Goal: Information Seeking & Learning: Learn about a topic

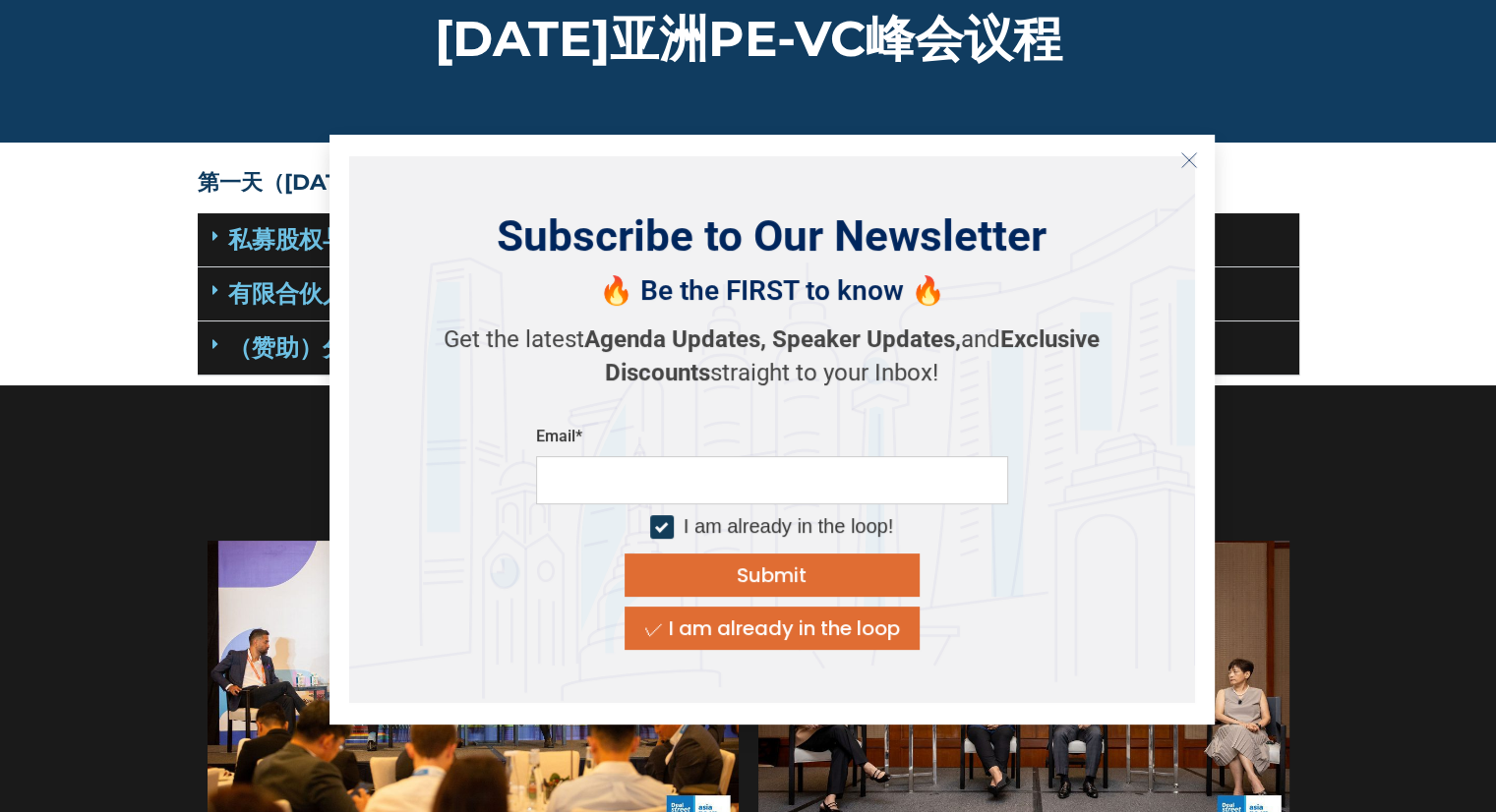
scroll to position [98, 0]
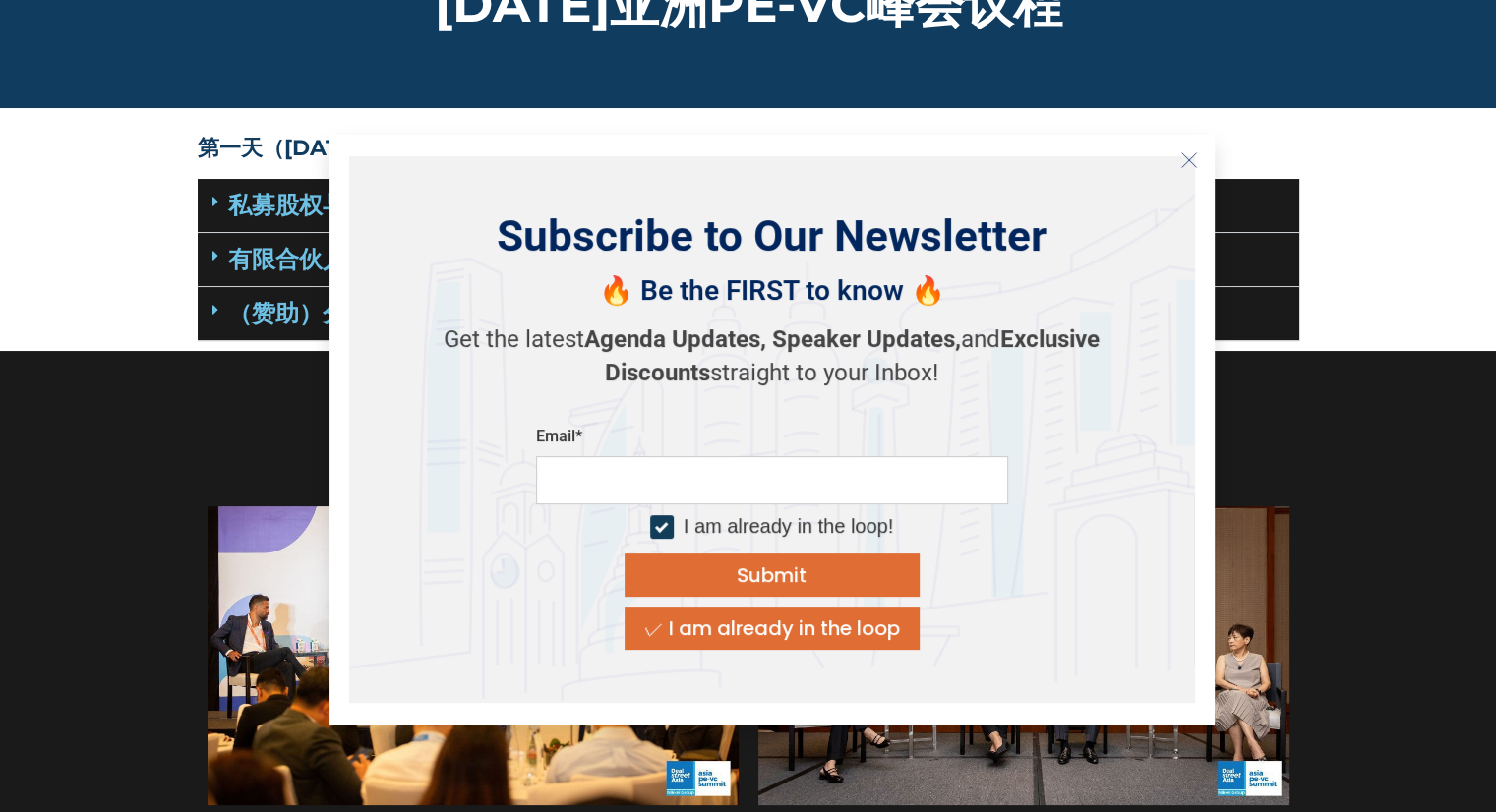
click at [1200, 164] on button "Close" at bounding box center [1188, 160] width 31 height 31
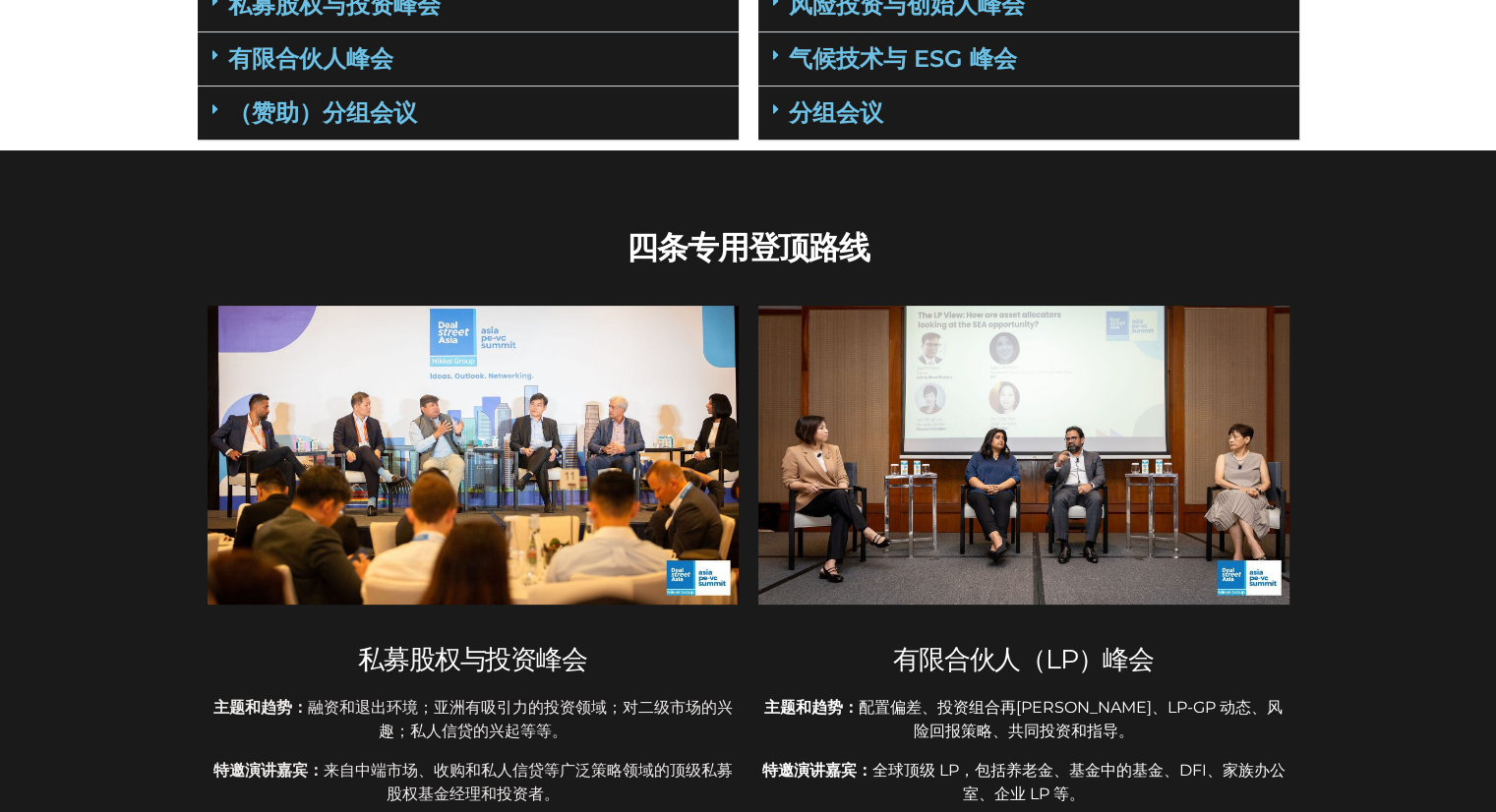
scroll to position [0, 0]
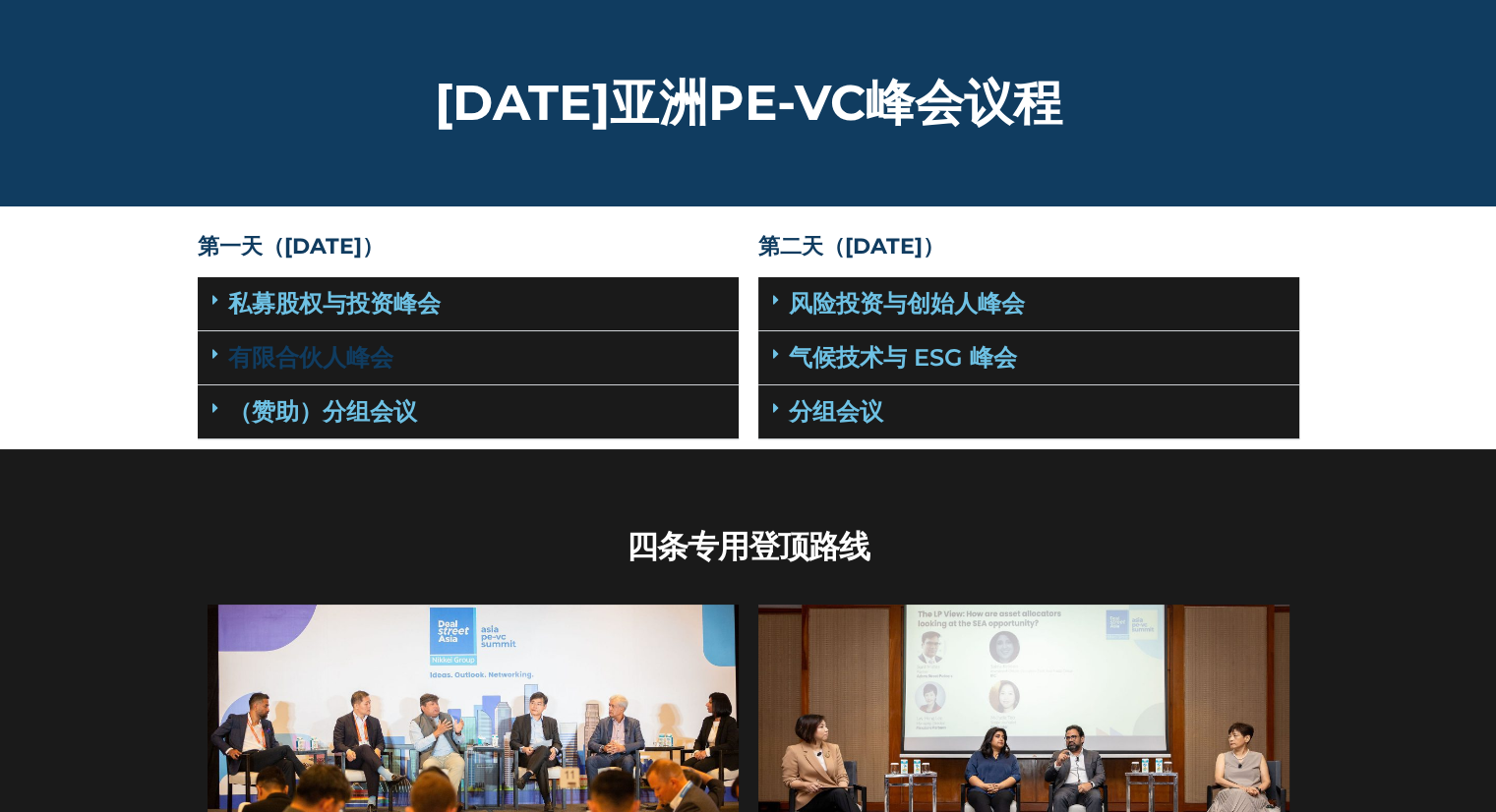
click at [299, 349] on font "有限合伙人峰会" at bounding box center [310, 357] width 165 height 29
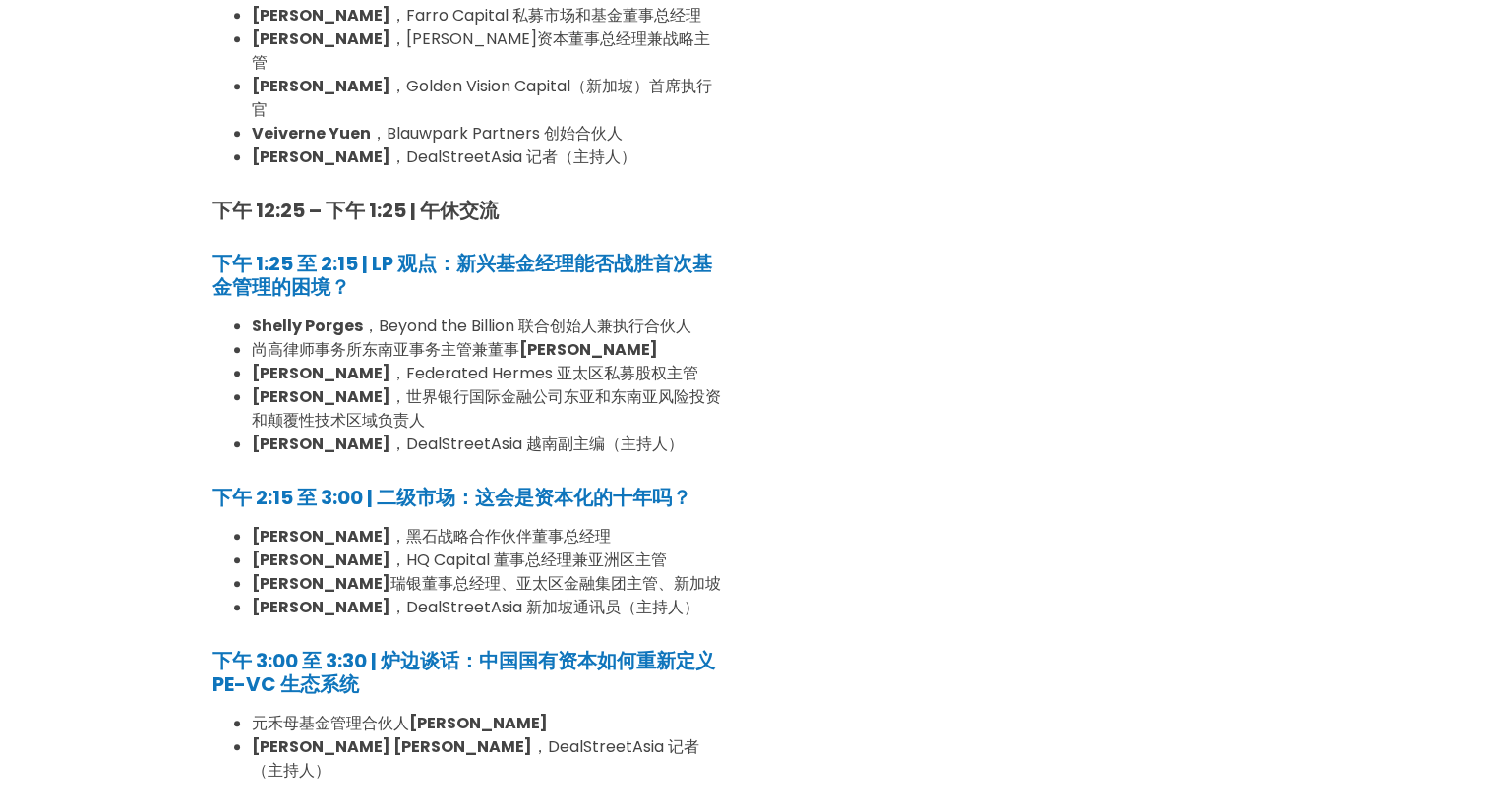
scroll to position [1081, 0]
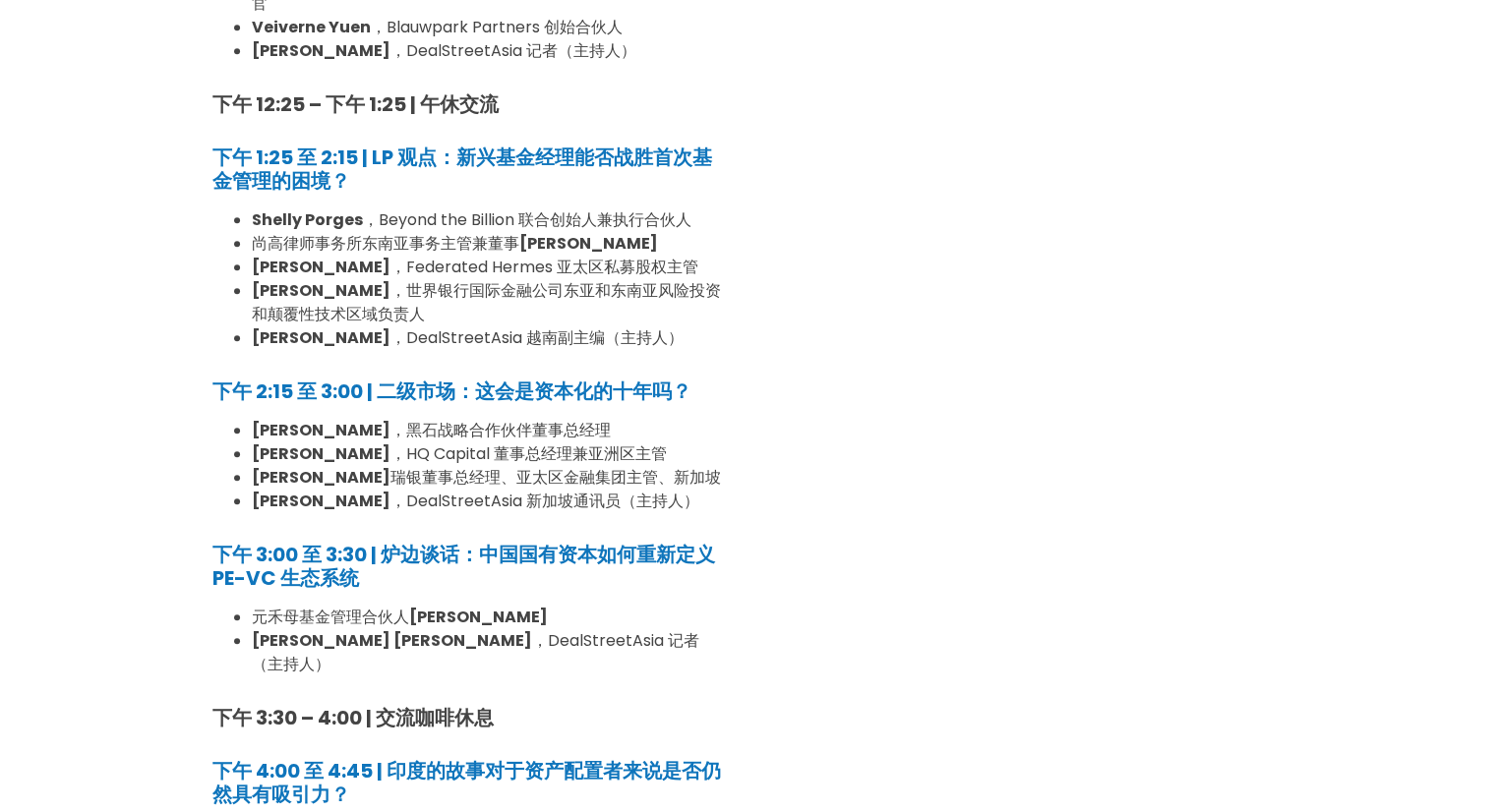
click at [54, 514] on section "第一天（9月17日） 私募股权与投资峰会 地点：4楼大宴会厅1 8:00 am – 9:00 am | Registration & Networking C…" at bounding box center [748, 269] width 1496 height 2247
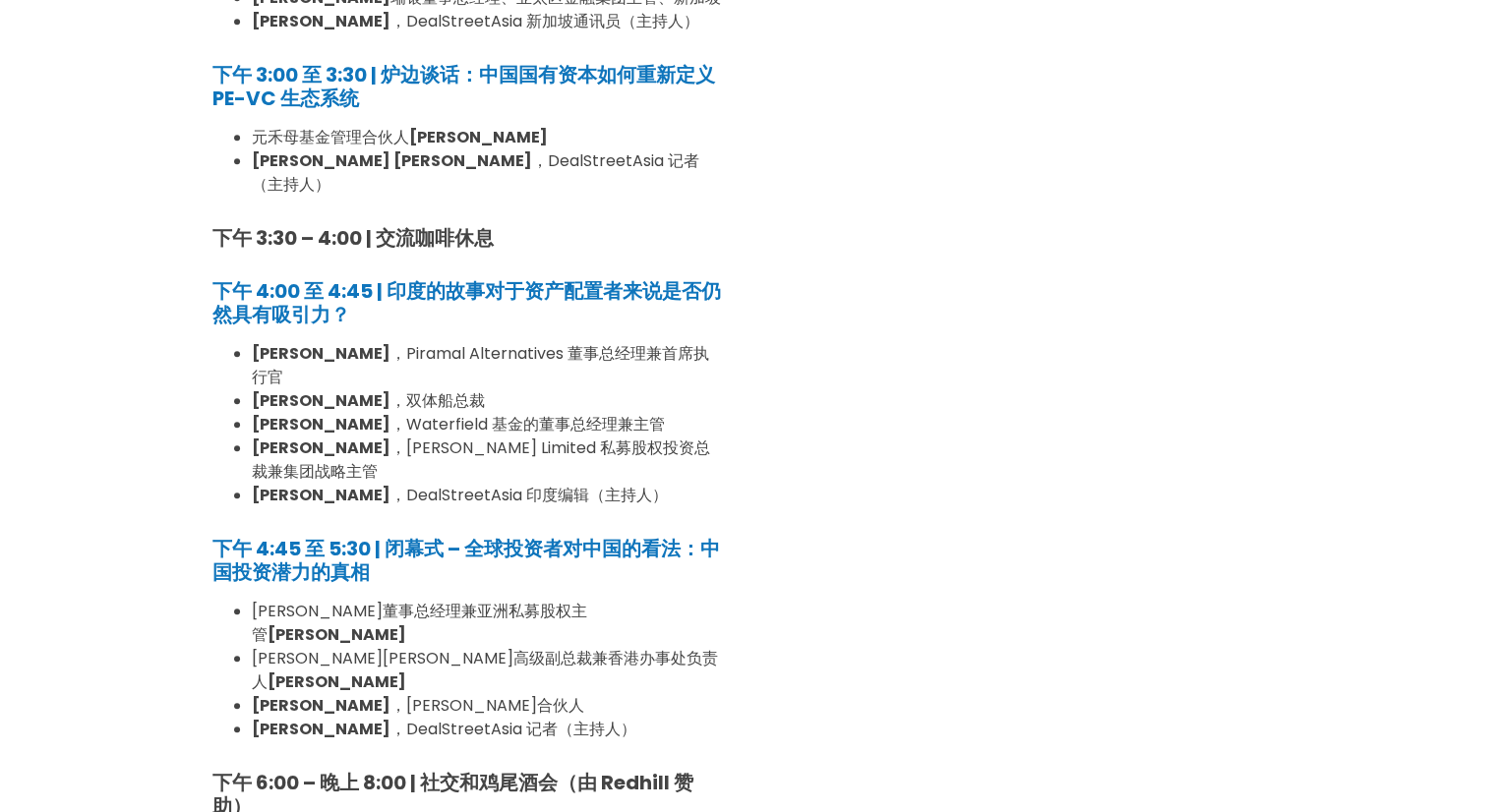
scroll to position [1868, 0]
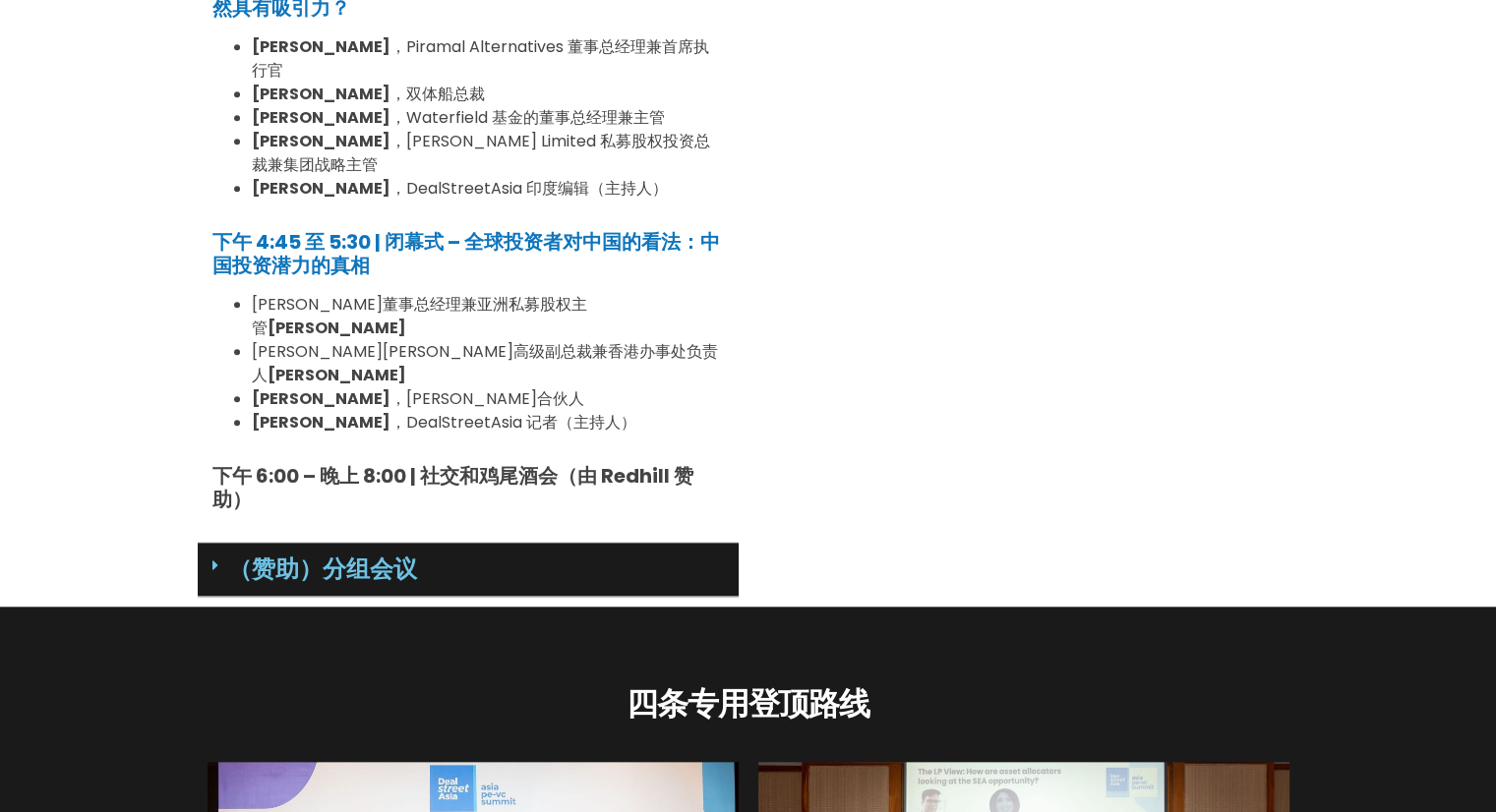
click at [488, 542] on div "（赞助）分组会议" at bounding box center [468, 569] width 541 height 54
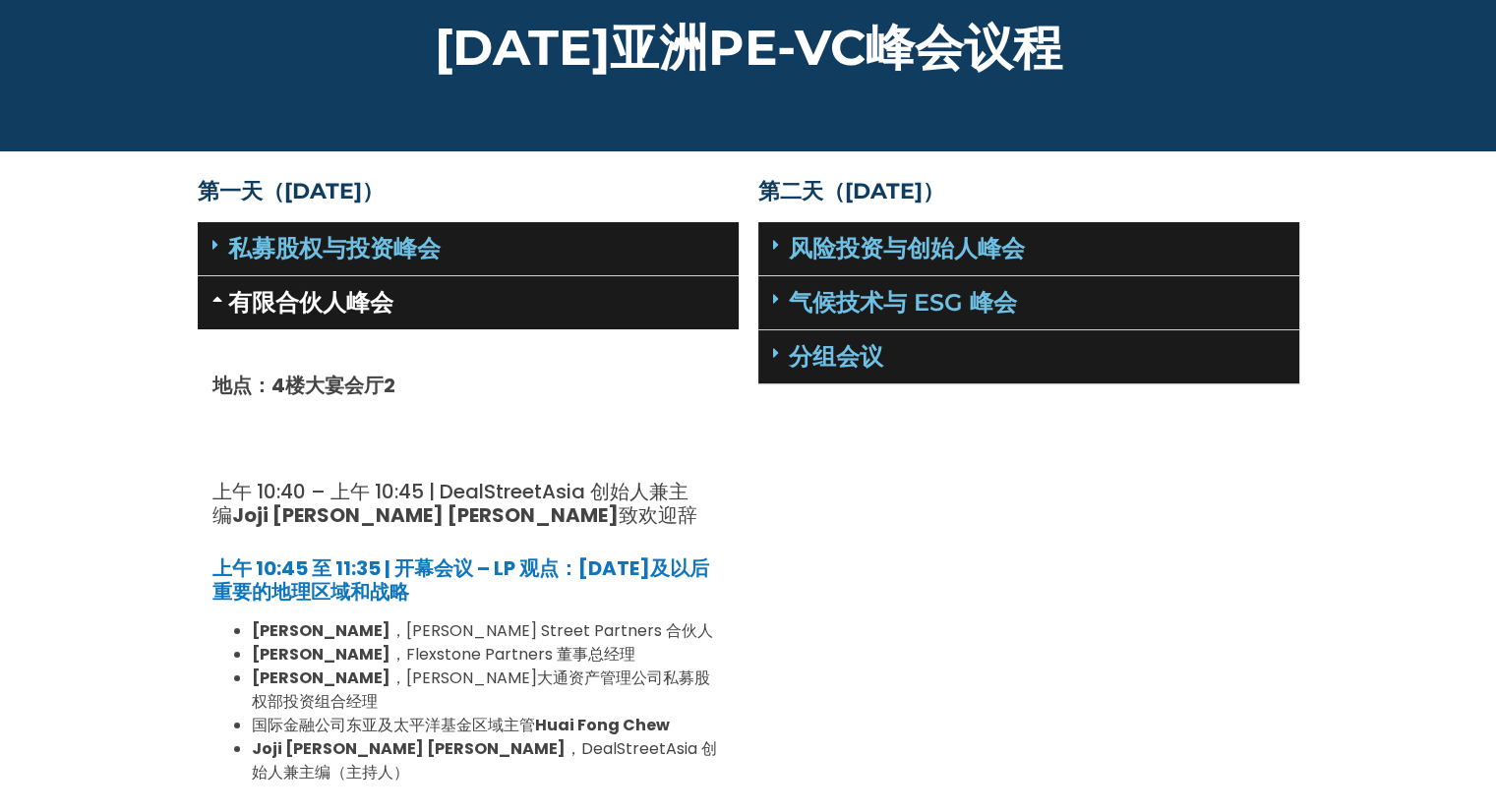
scroll to position [0, 0]
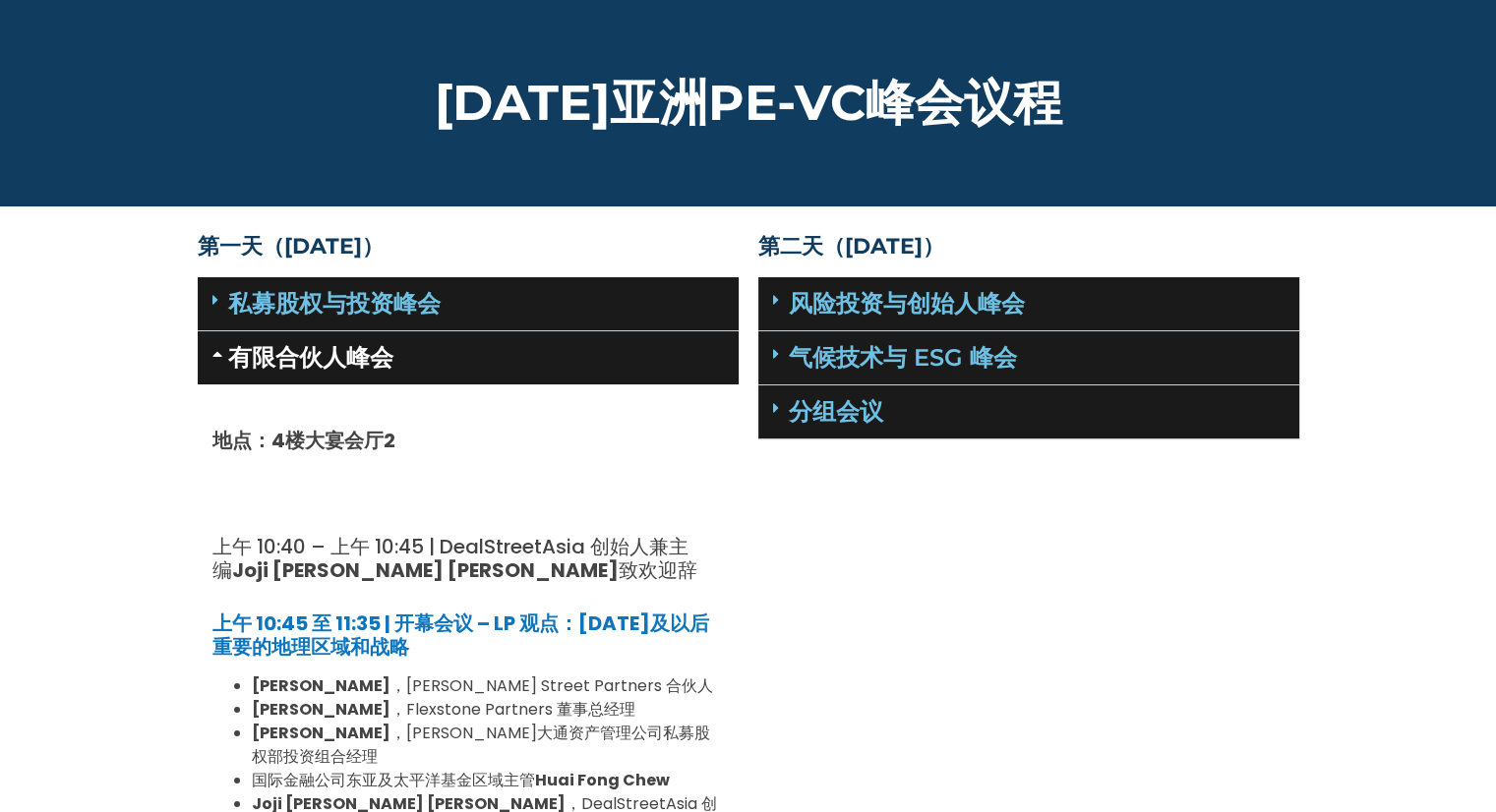
click at [542, 309] on div "私募股权与投资峰会" at bounding box center [468, 304] width 541 height 54
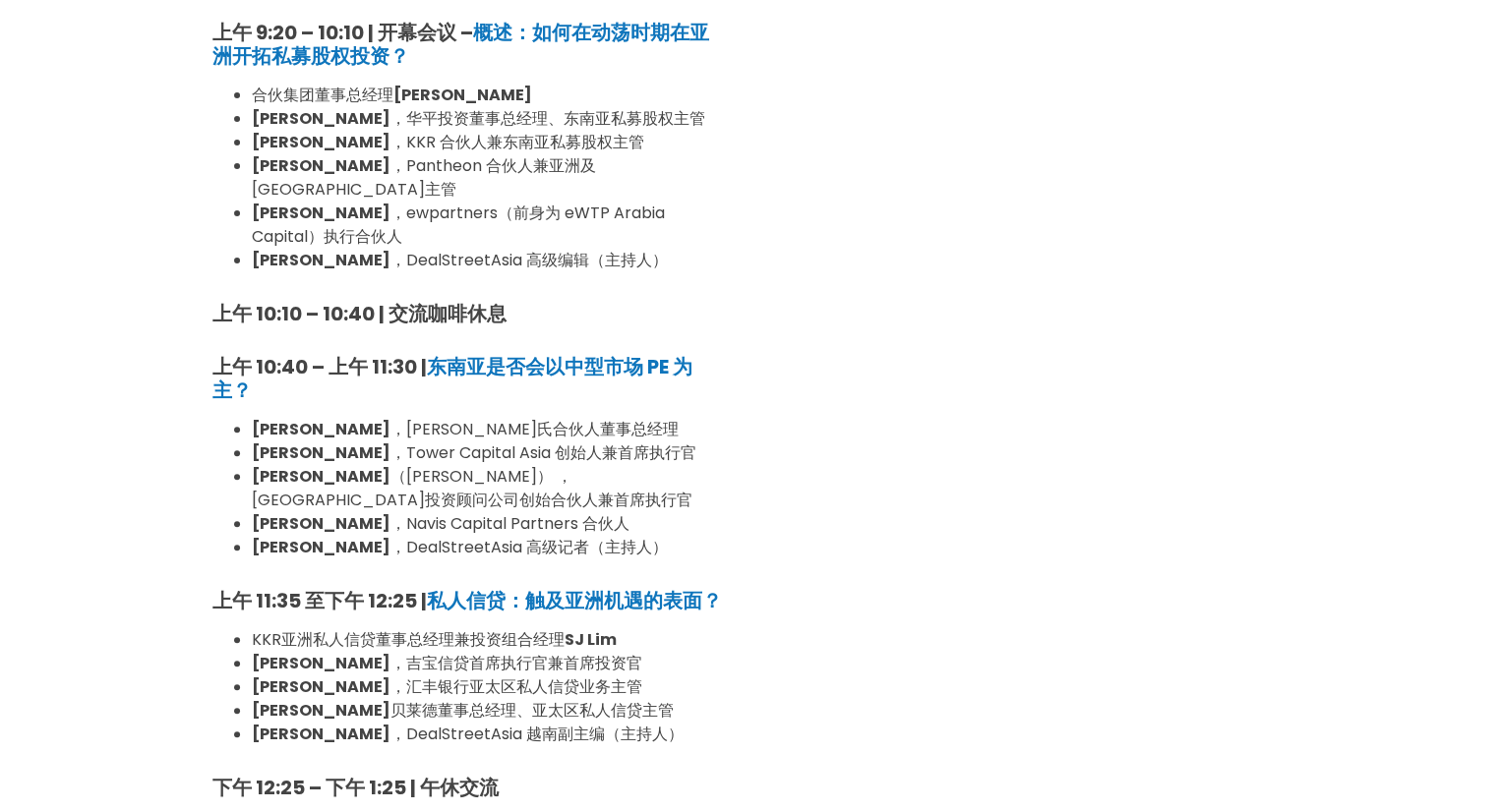
scroll to position [98, 0]
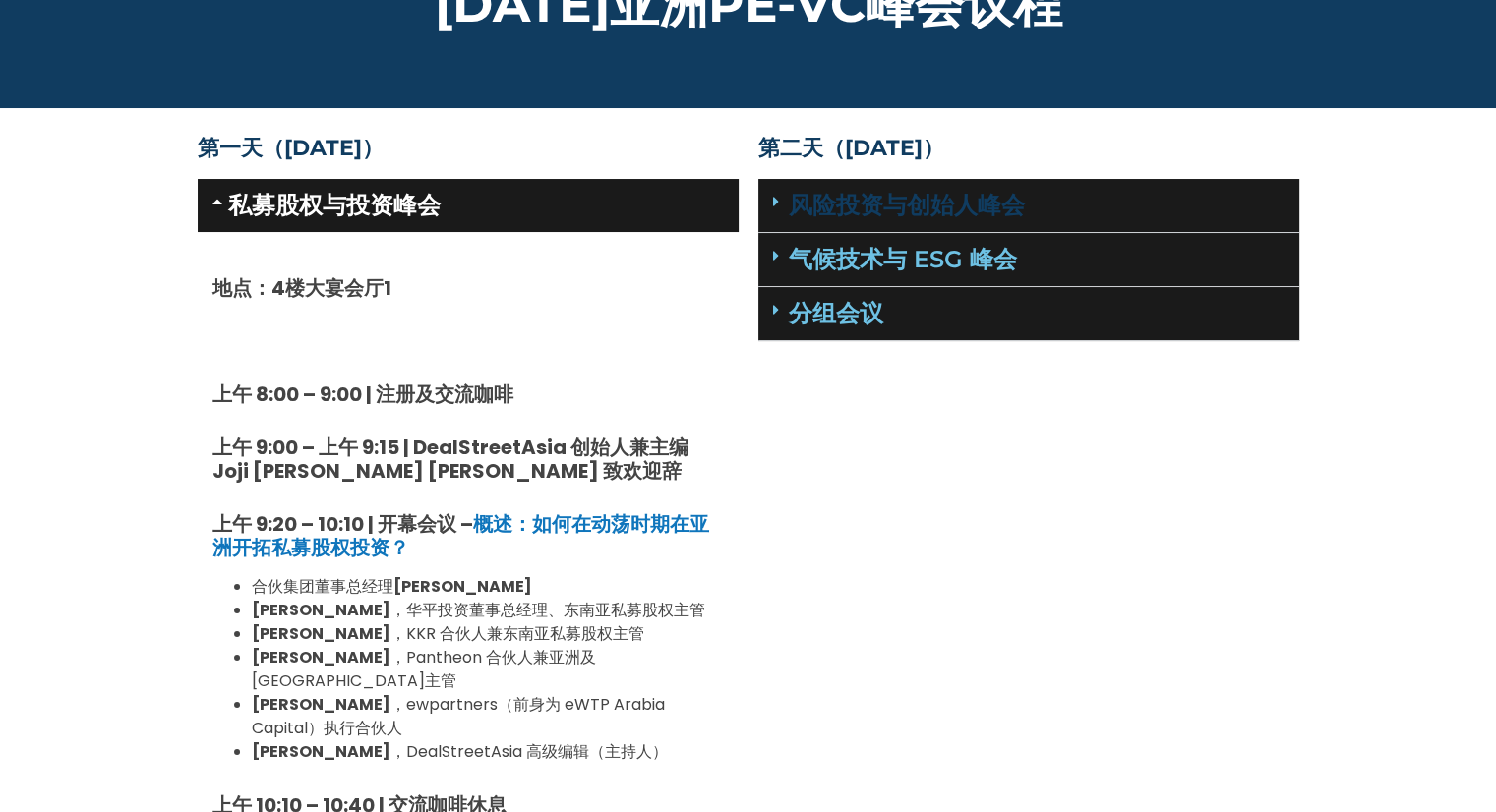
click at [956, 206] on font "风险投资与创始人峰会" at bounding box center [906, 205] width 236 height 29
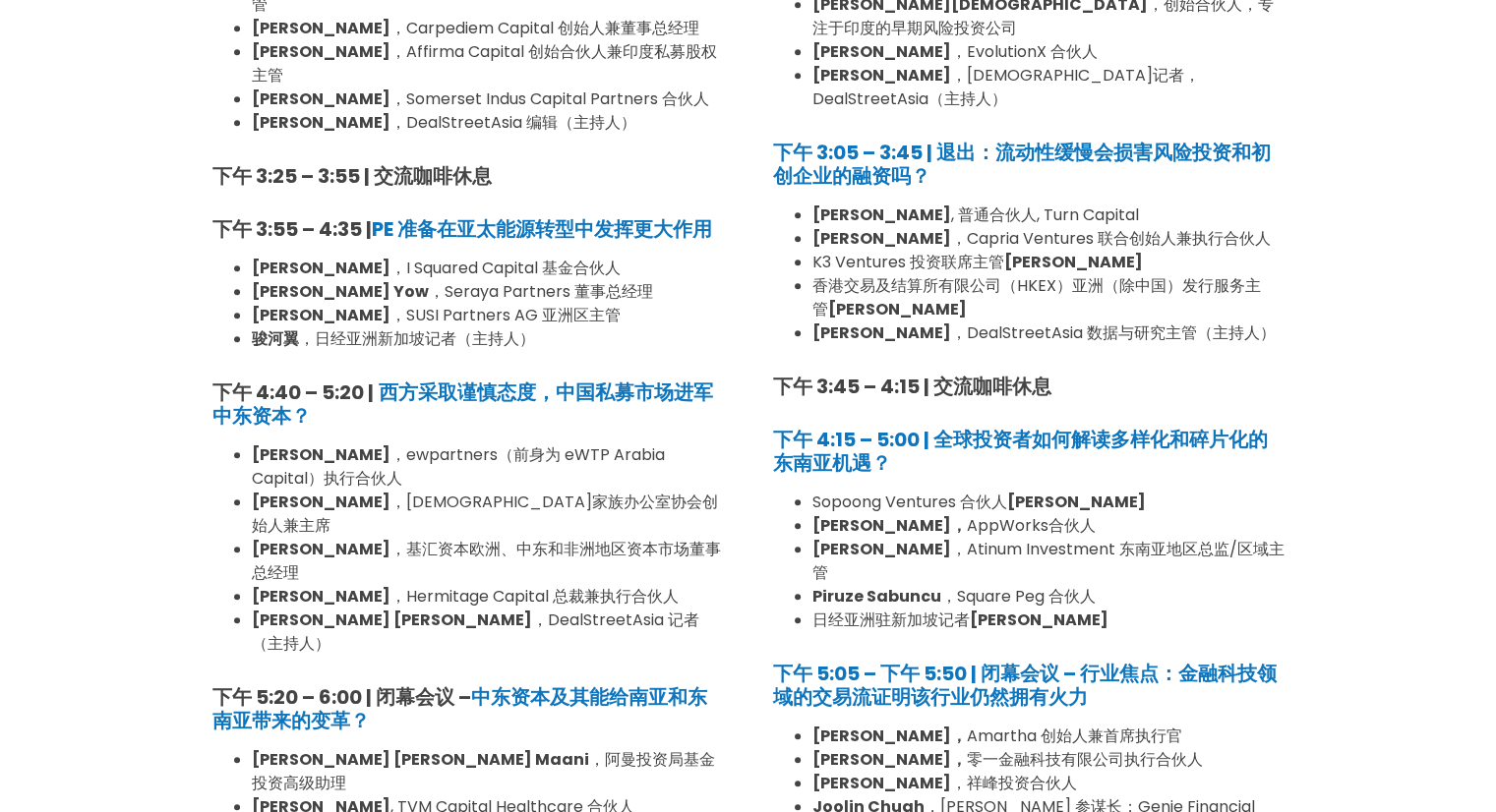
scroll to position [2162, 0]
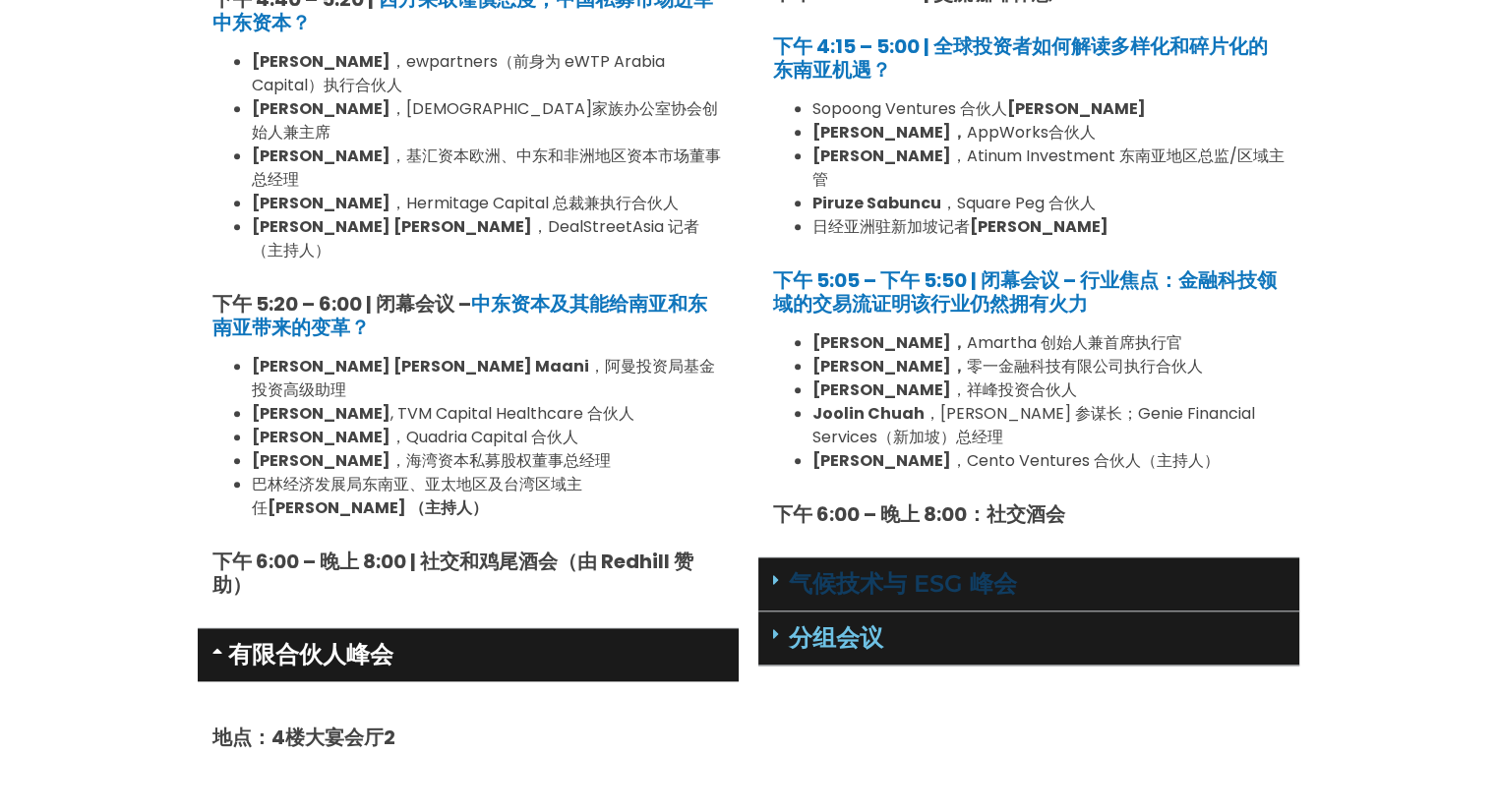
click at [916, 569] on font "气候技术与 ESG 峰会" at bounding box center [902, 583] width 228 height 29
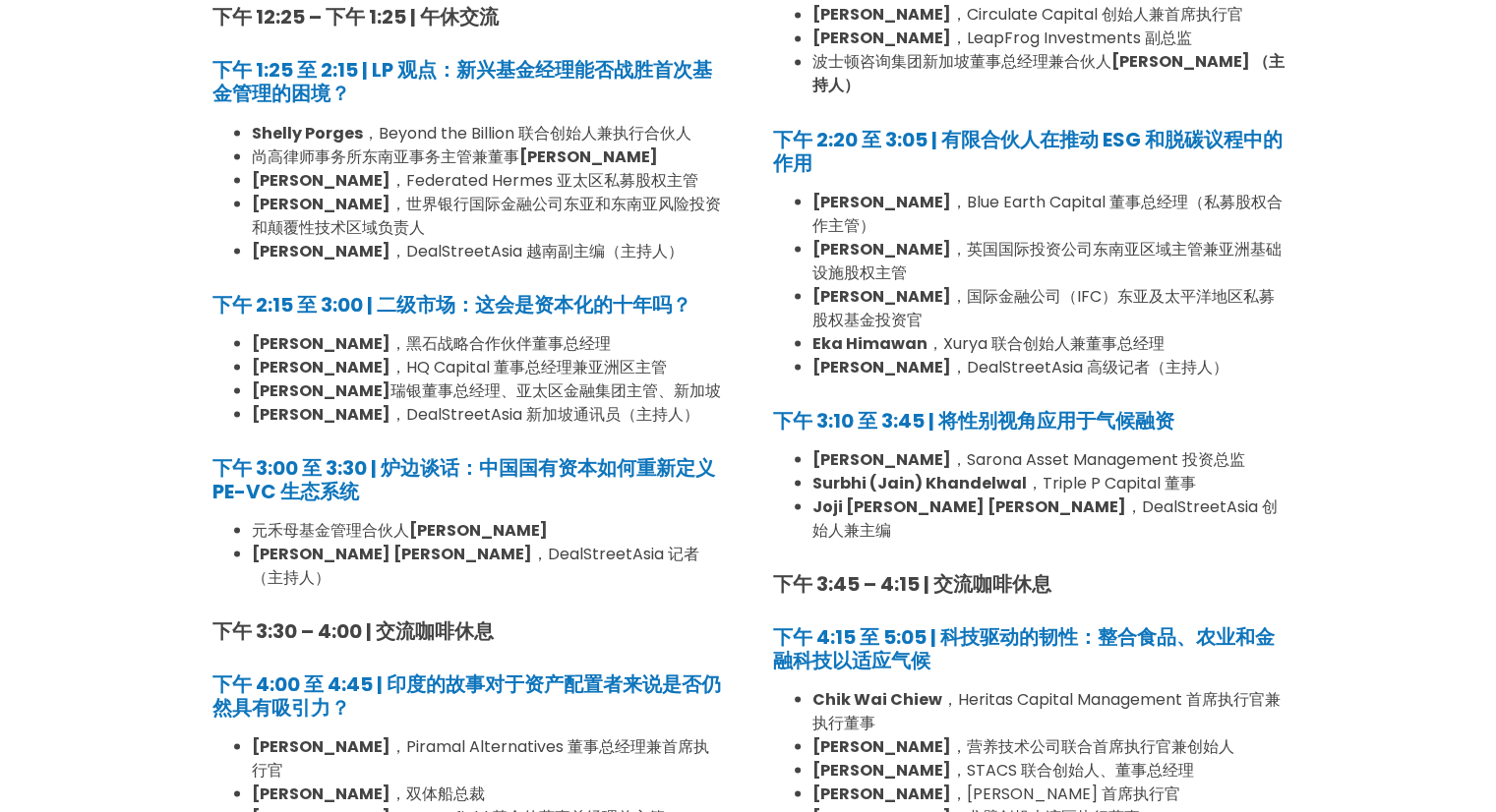
scroll to position [3833, 0]
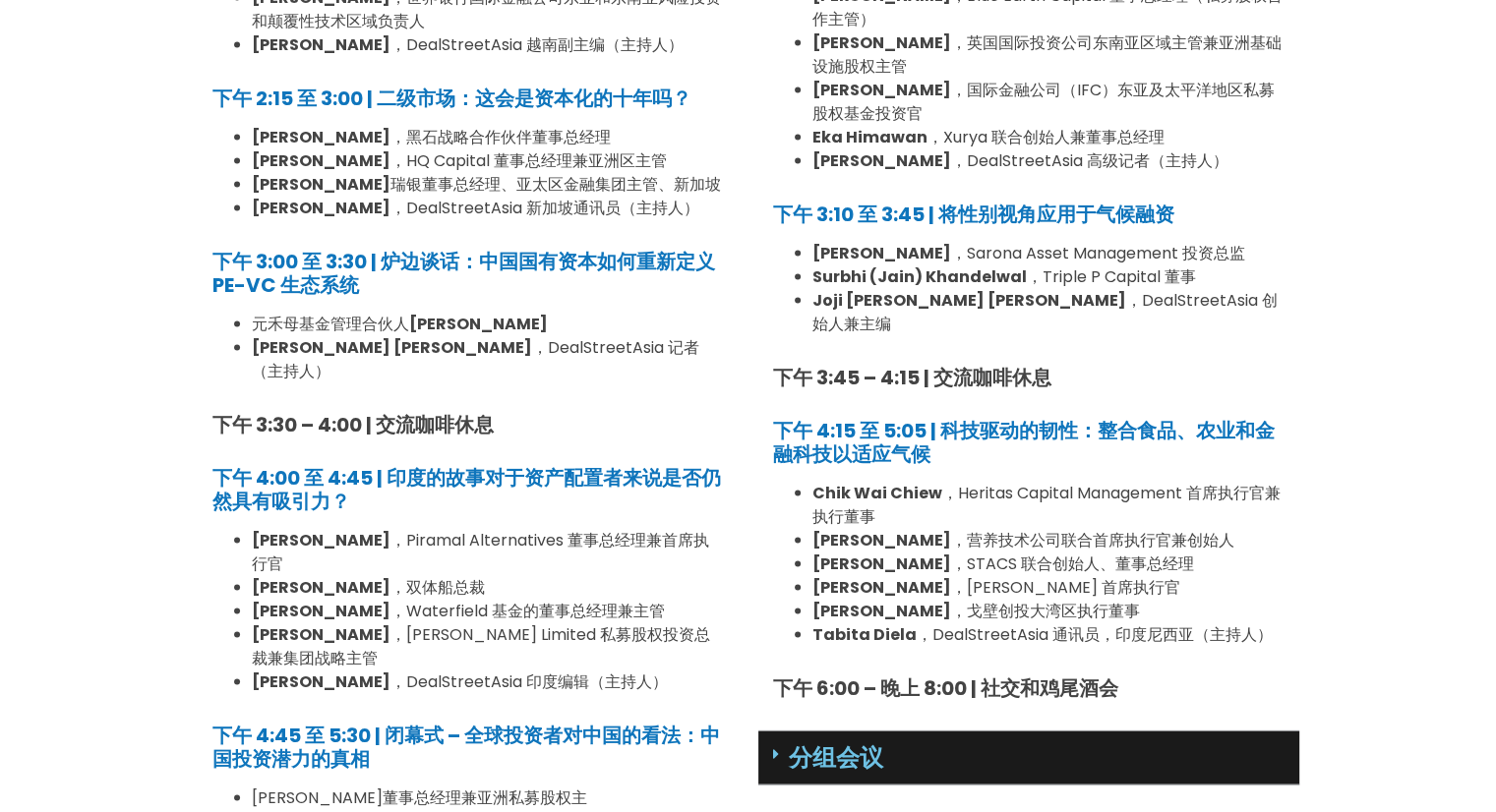
click at [970, 731] on div "分组会议" at bounding box center [1028, 758] width 541 height 54
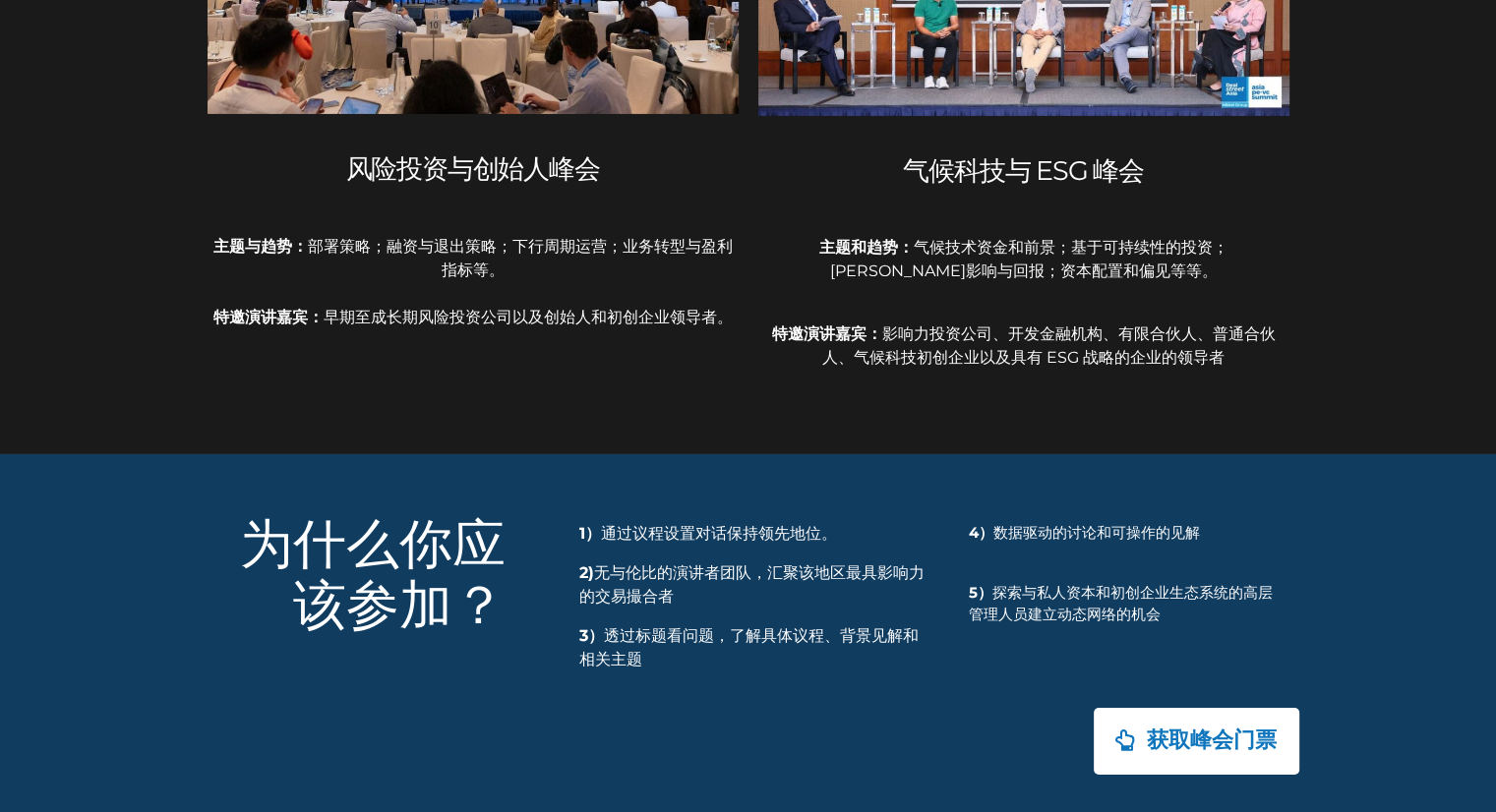
scroll to position [6825, 0]
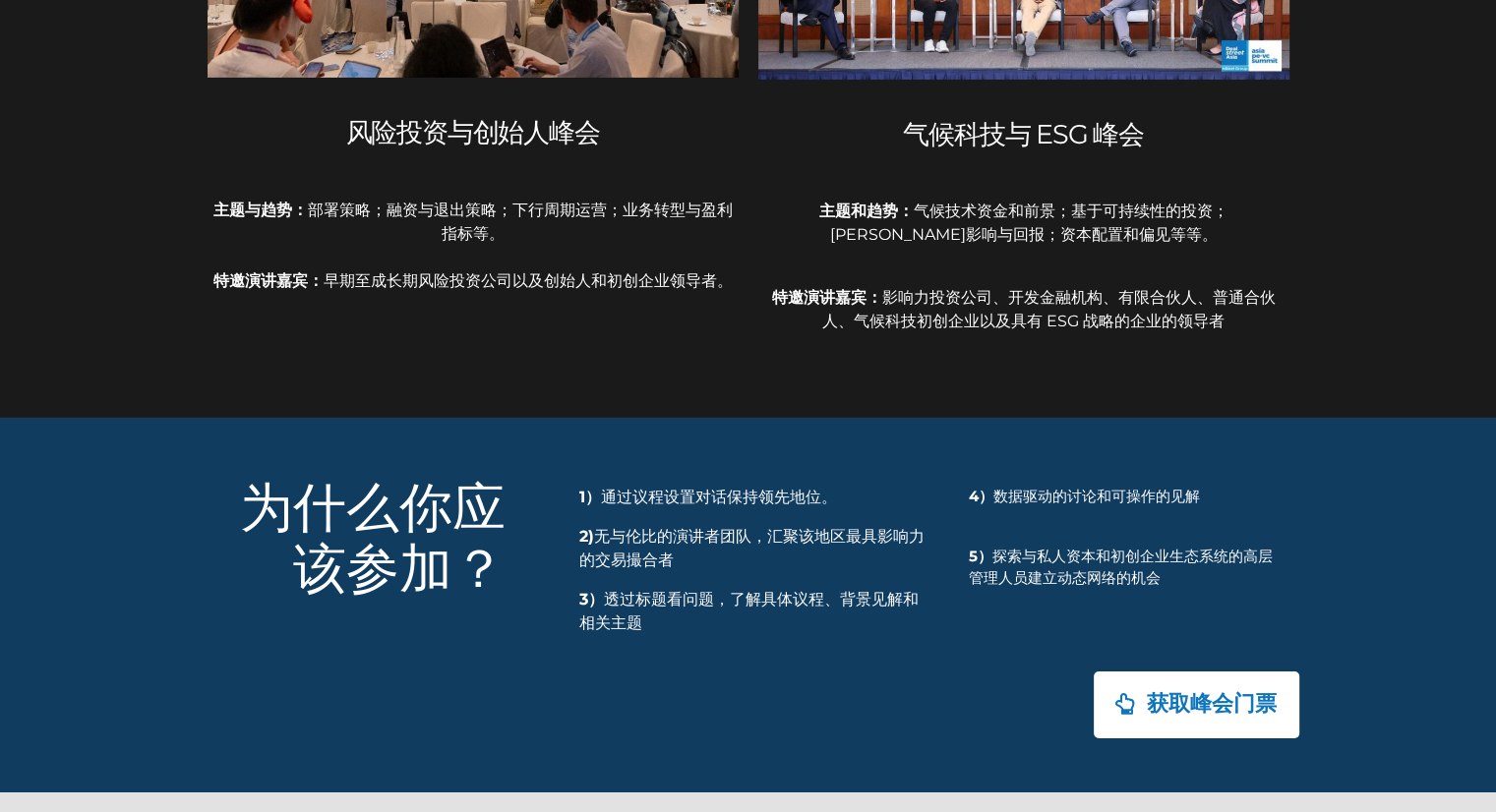
click at [1210, 670] on link "获取峰会门票" at bounding box center [1196, 704] width 210 height 68
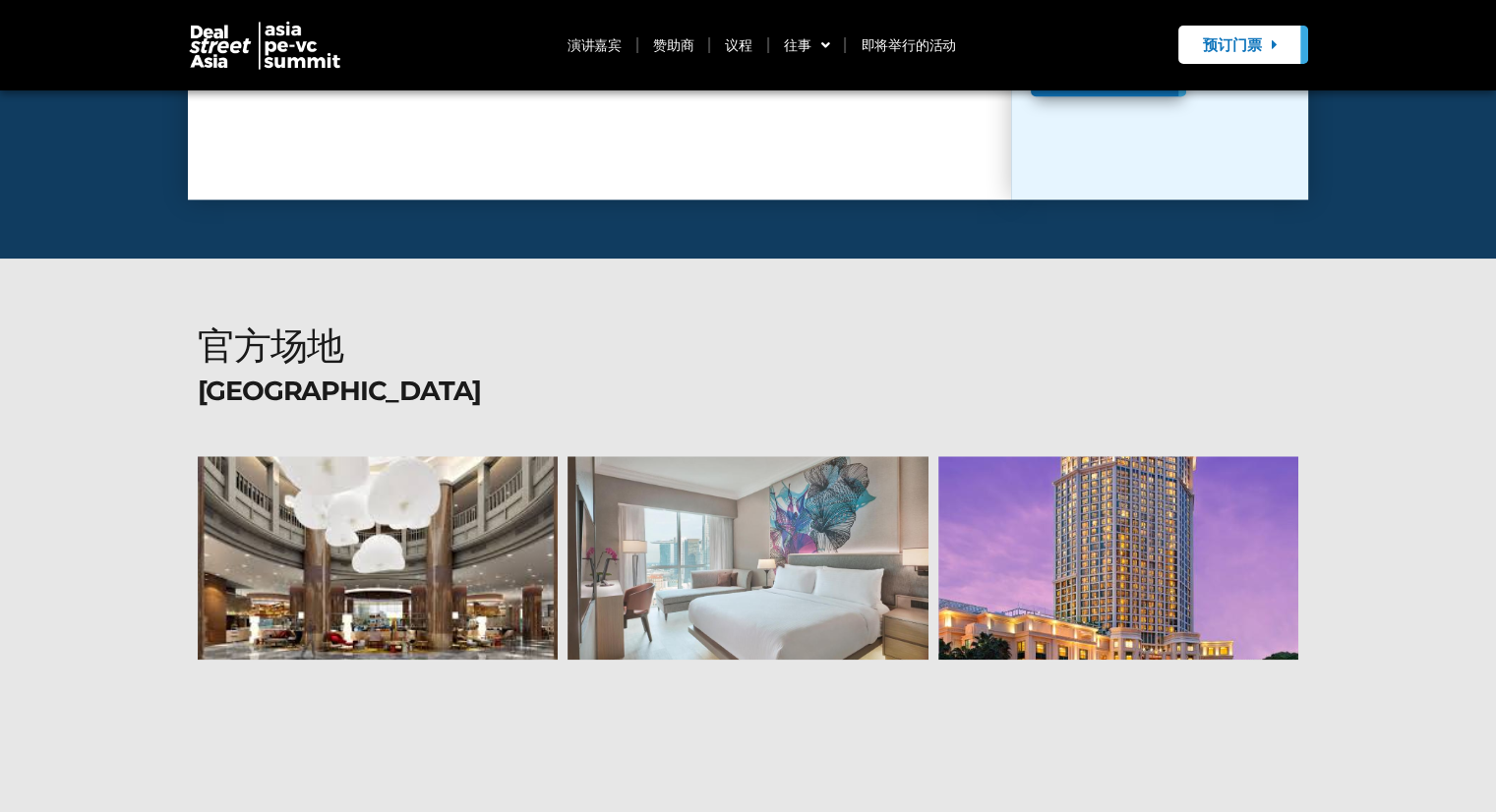
scroll to position [16865, 0]
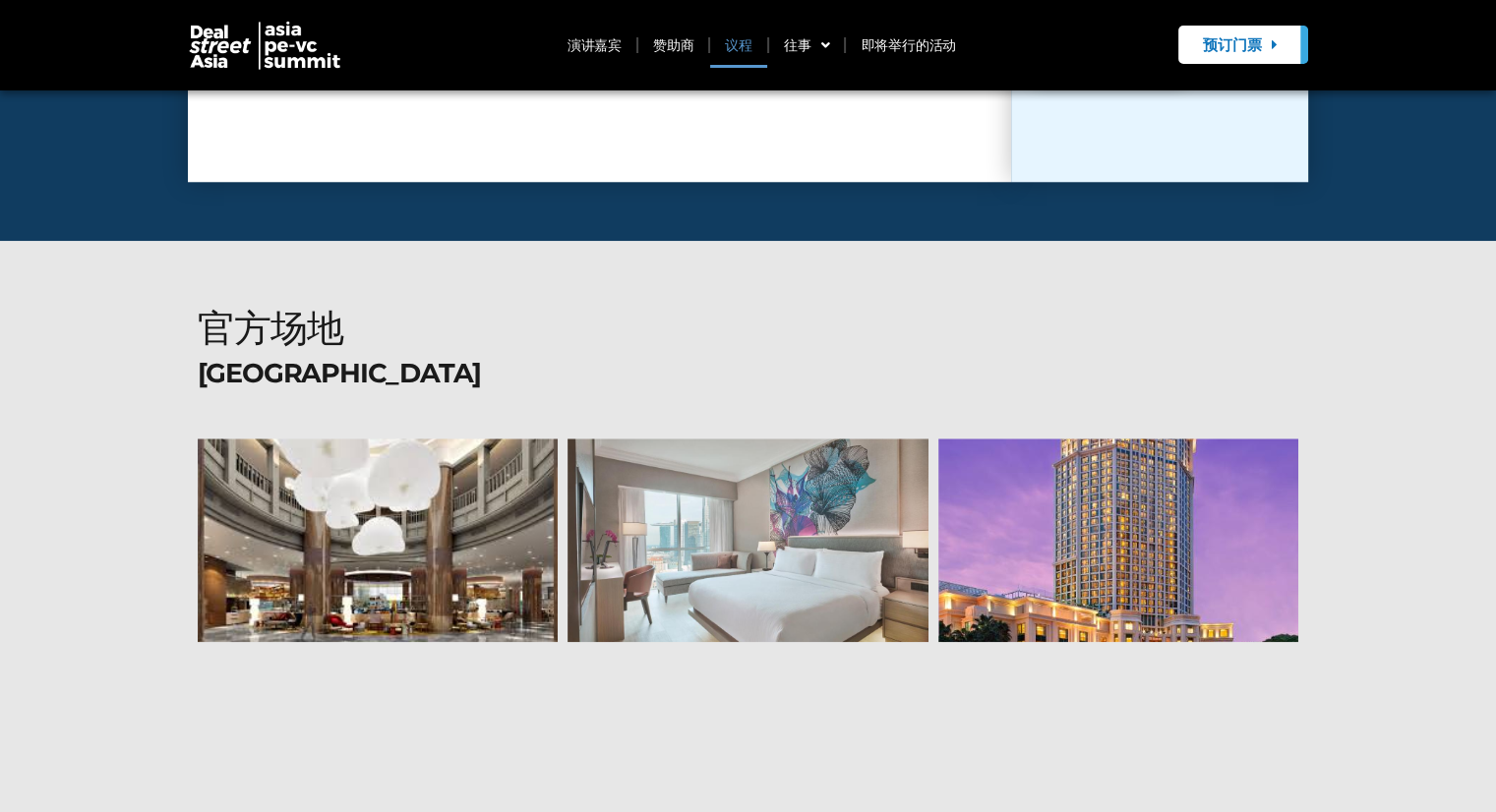
click at [742, 36] on font "议程" at bounding box center [739, 45] width 28 height 18
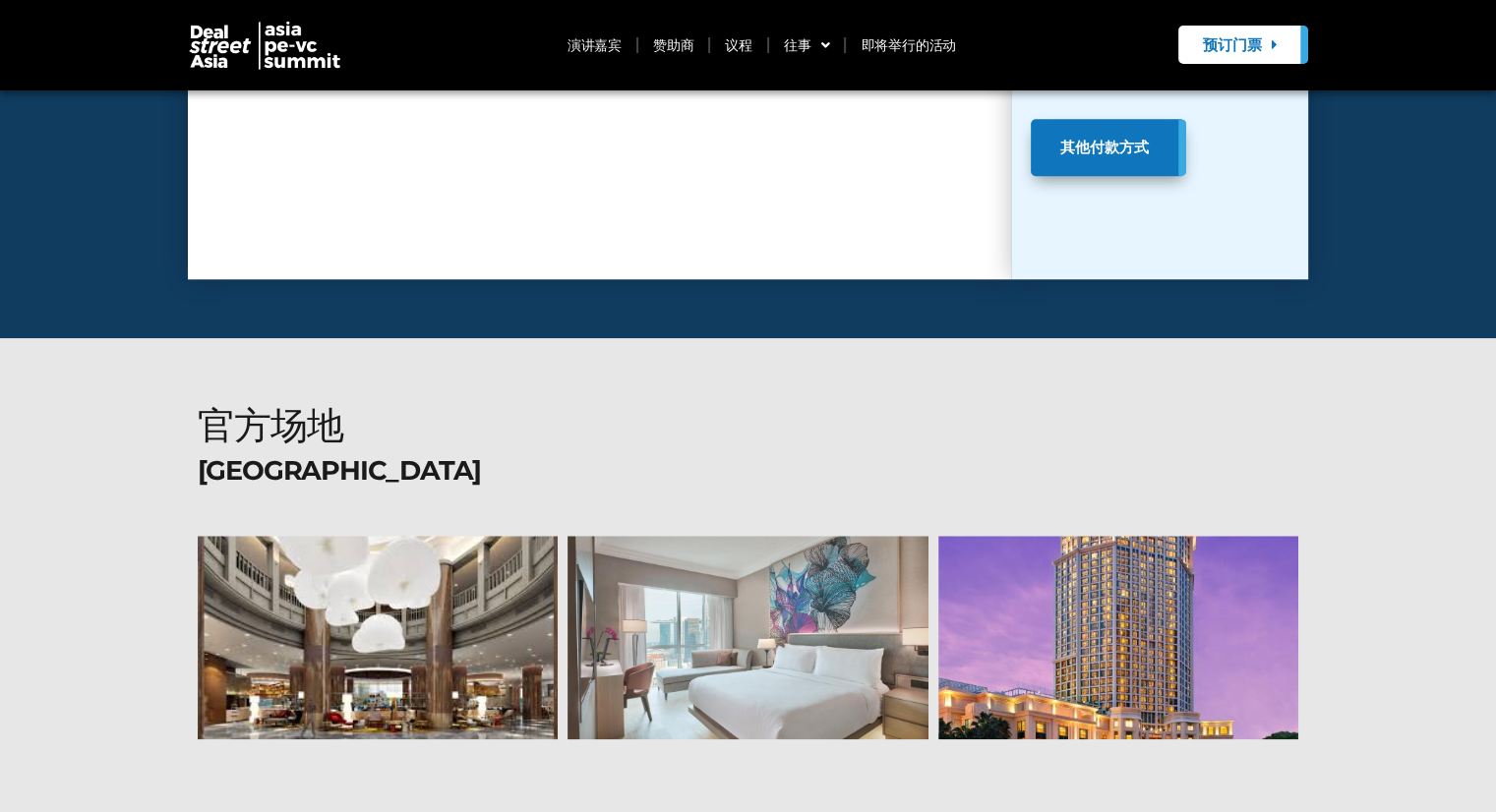
scroll to position [16668, 0]
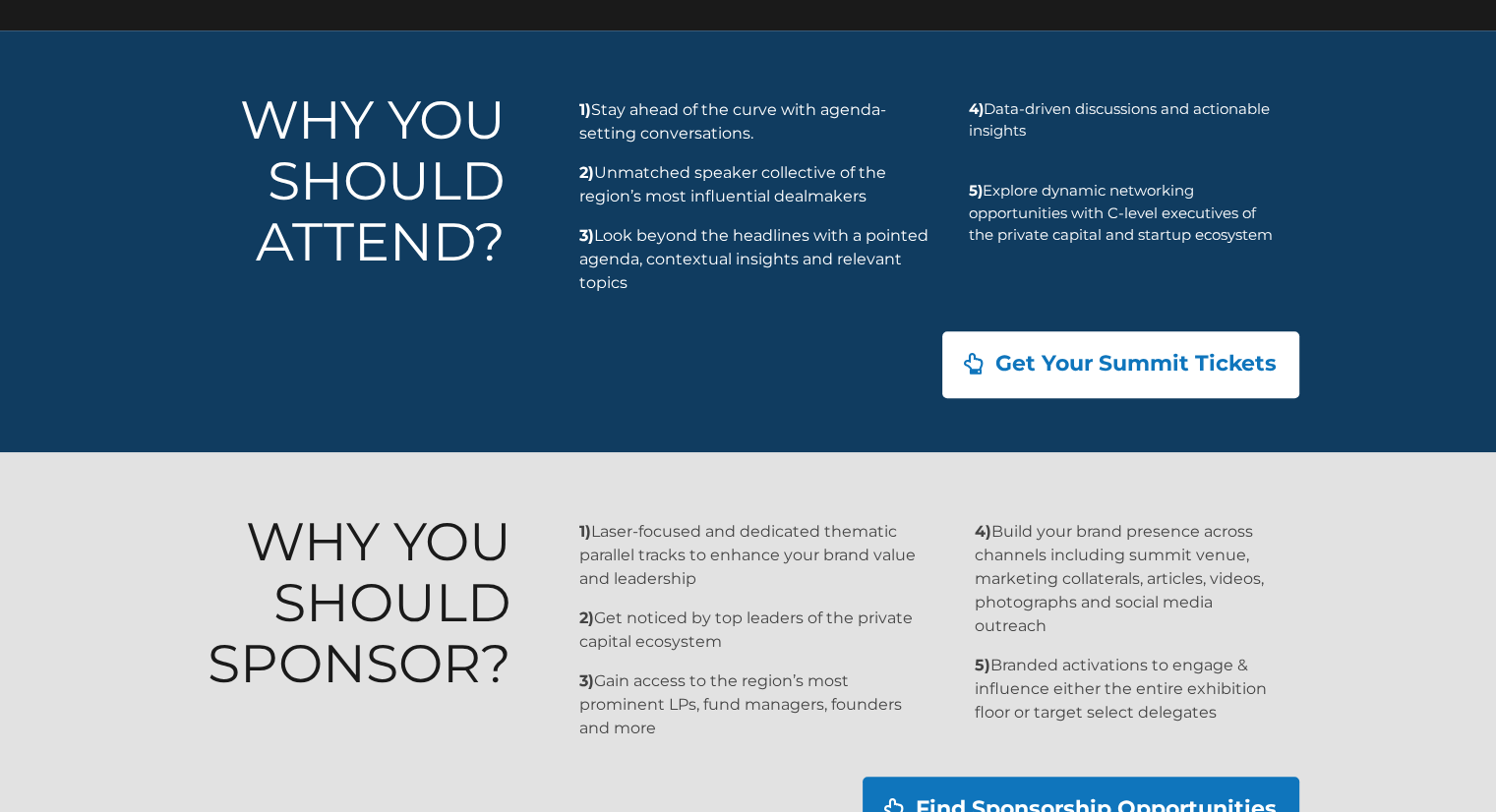
scroll to position [1853, 0]
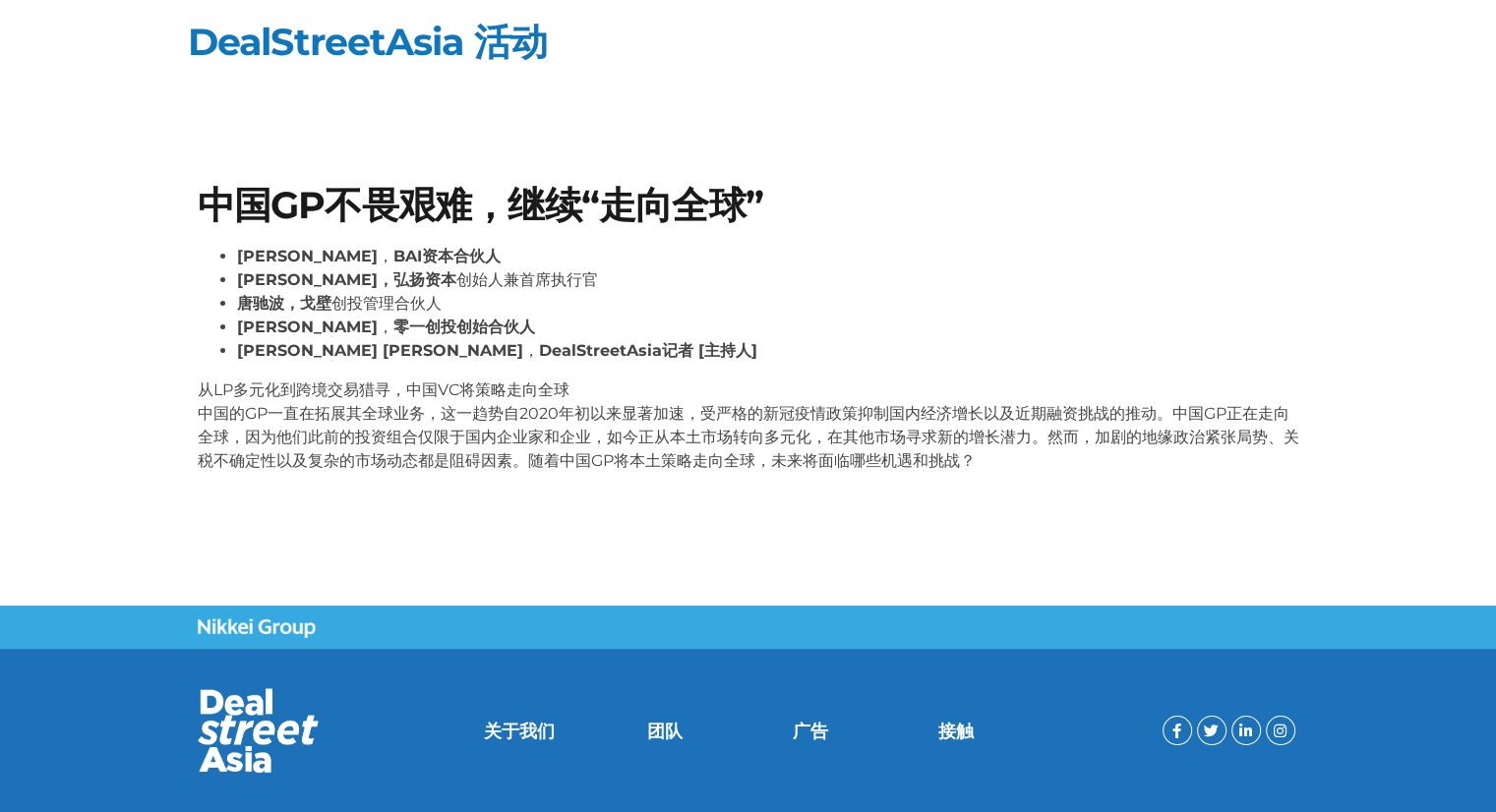
scroll to position [36, 0]
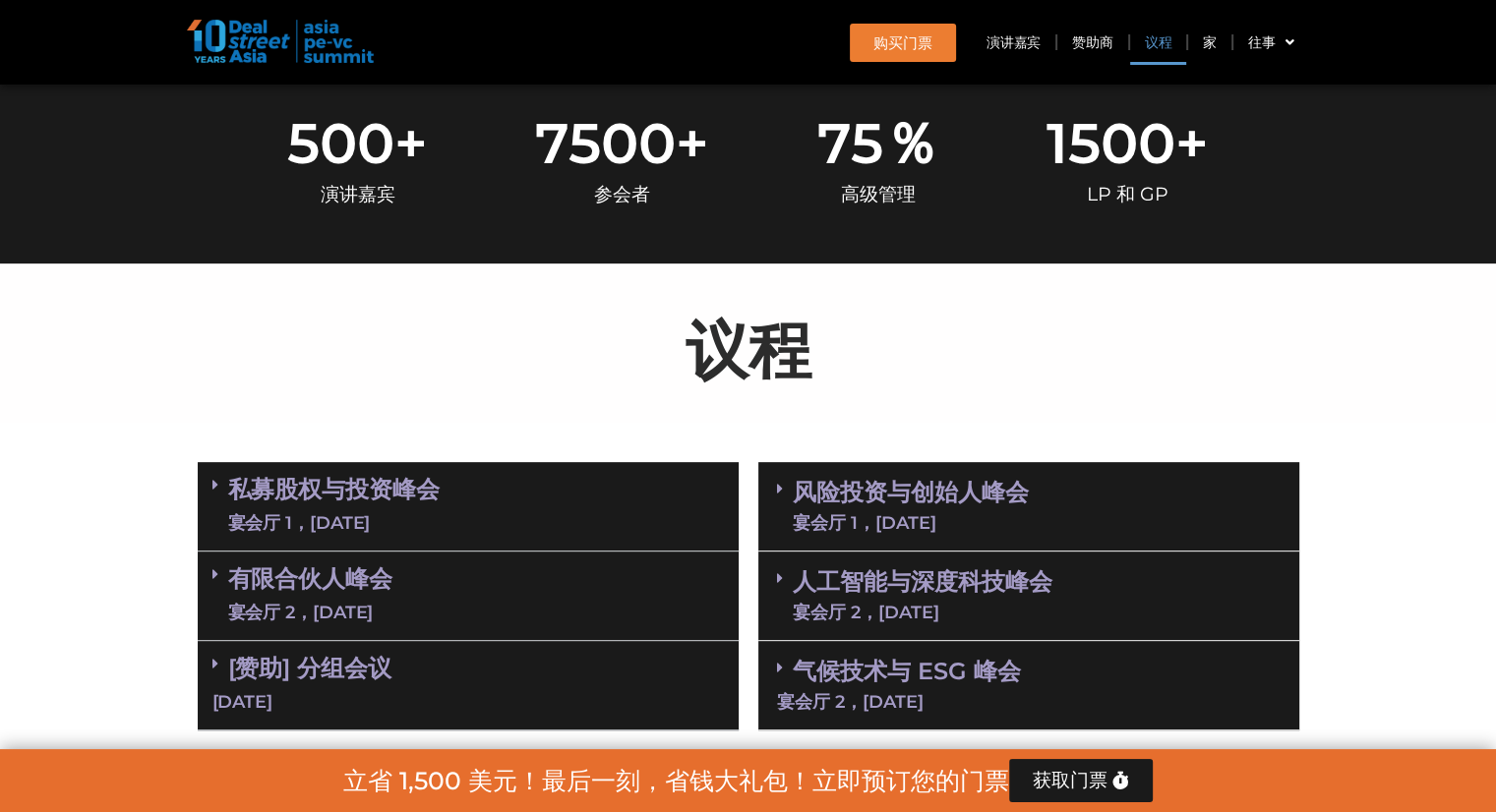
scroll to position [786, 0]
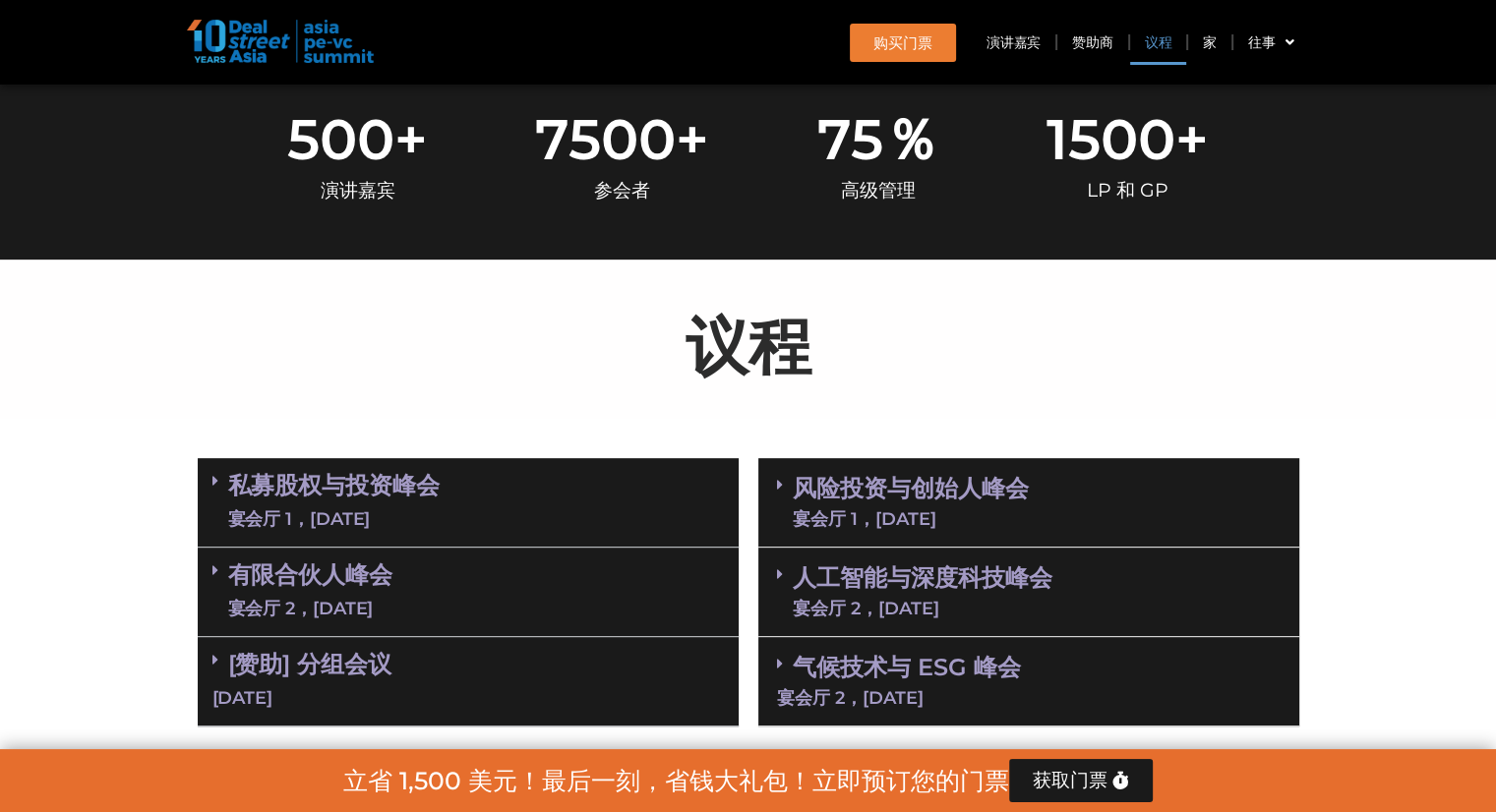
click at [1044, 514] on div "风险投资与创始人峰会 宴会厅 1，[DATE]" at bounding box center [1028, 503] width 541 height 90
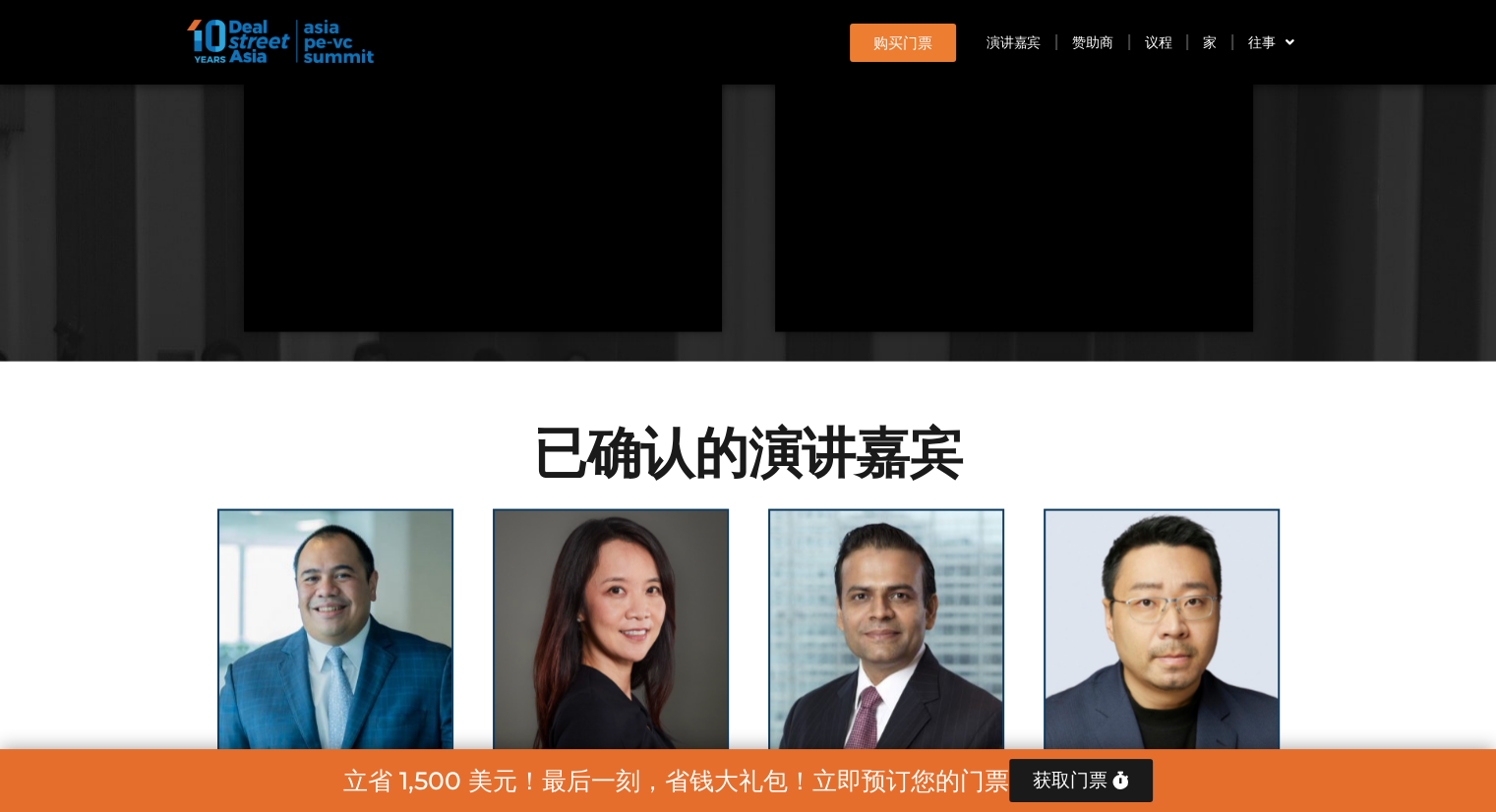
scroll to position [3931, 0]
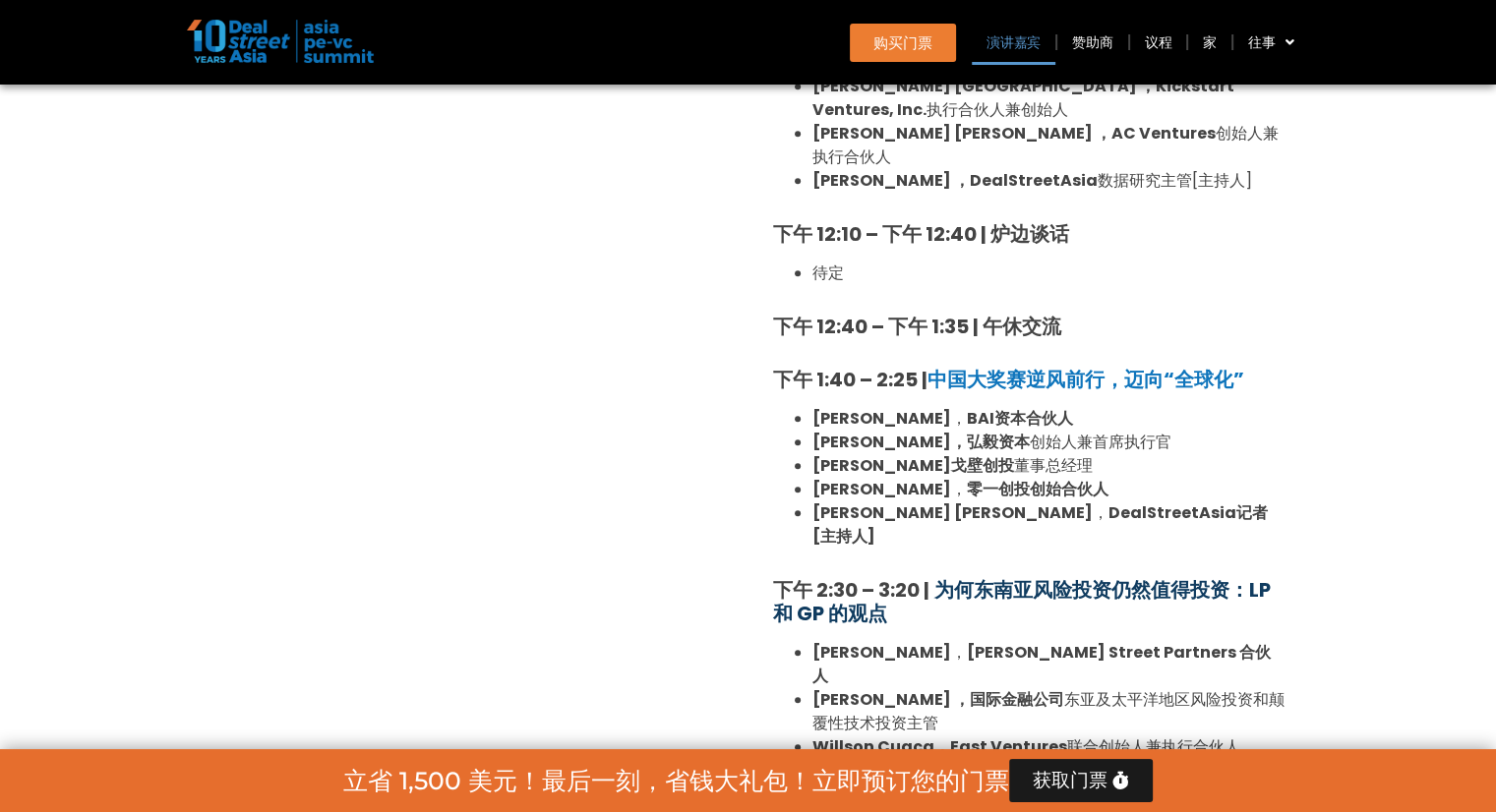
scroll to position [1868, 0]
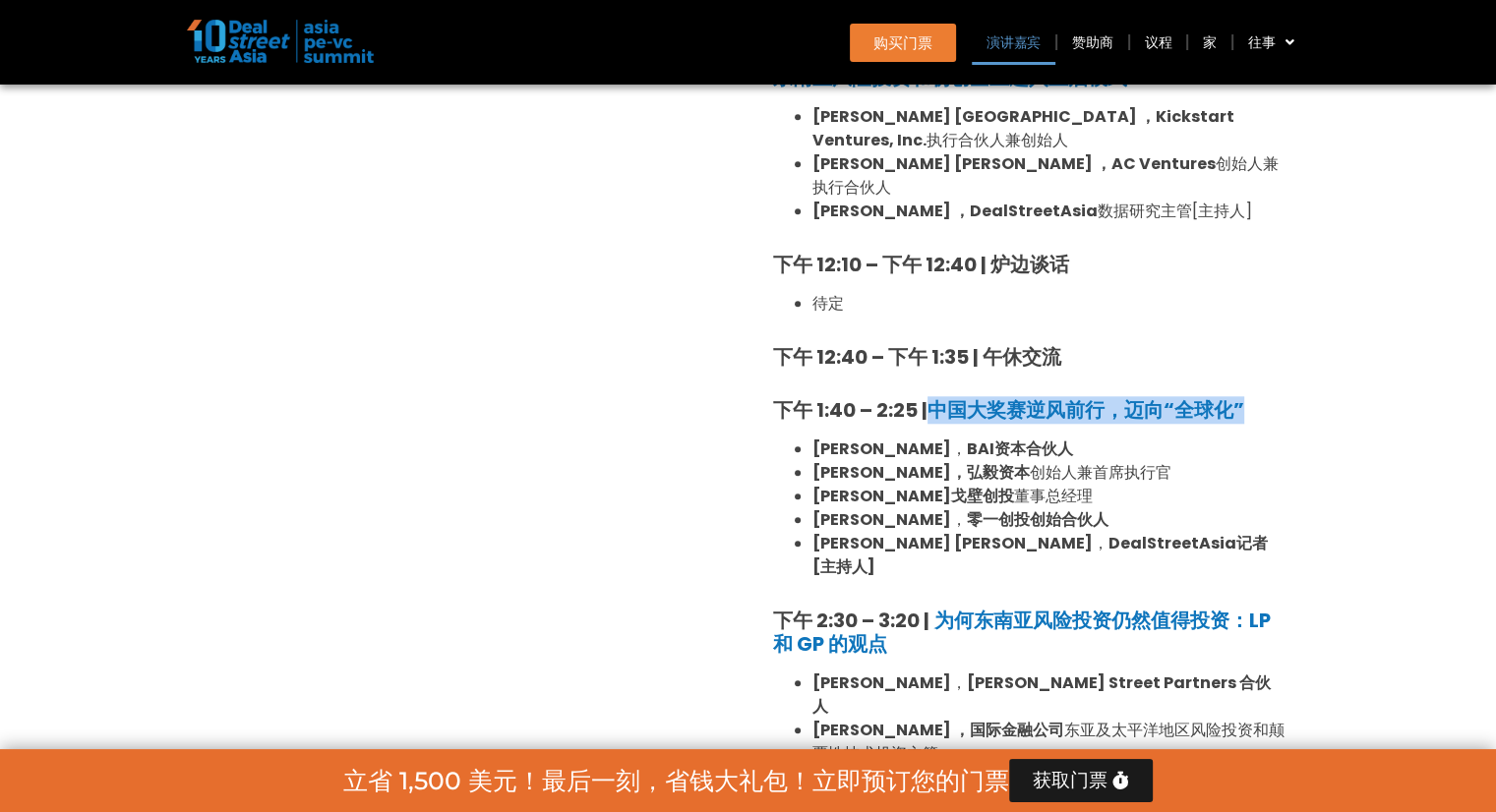
drag, startPoint x: 1282, startPoint y: 359, endPoint x: 925, endPoint y: 367, distance: 357.1
click at [925, 399] on h5 "下午 1:40 – 2:25 | 中国大奖赛逆风前行，迈向“全球化”" at bounding box center [1028, 410] width 512 height 24
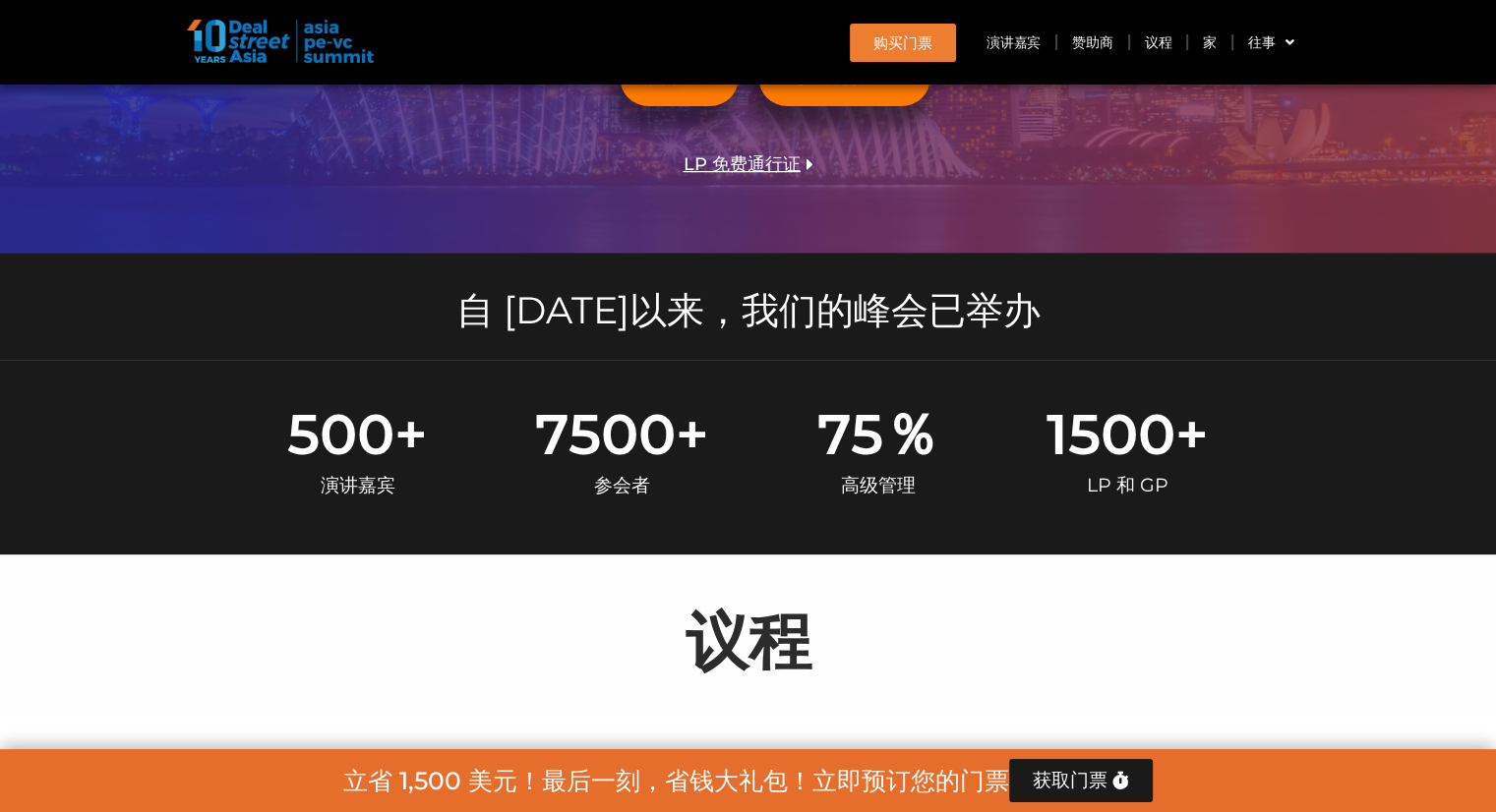
scroll to position [0, 0]
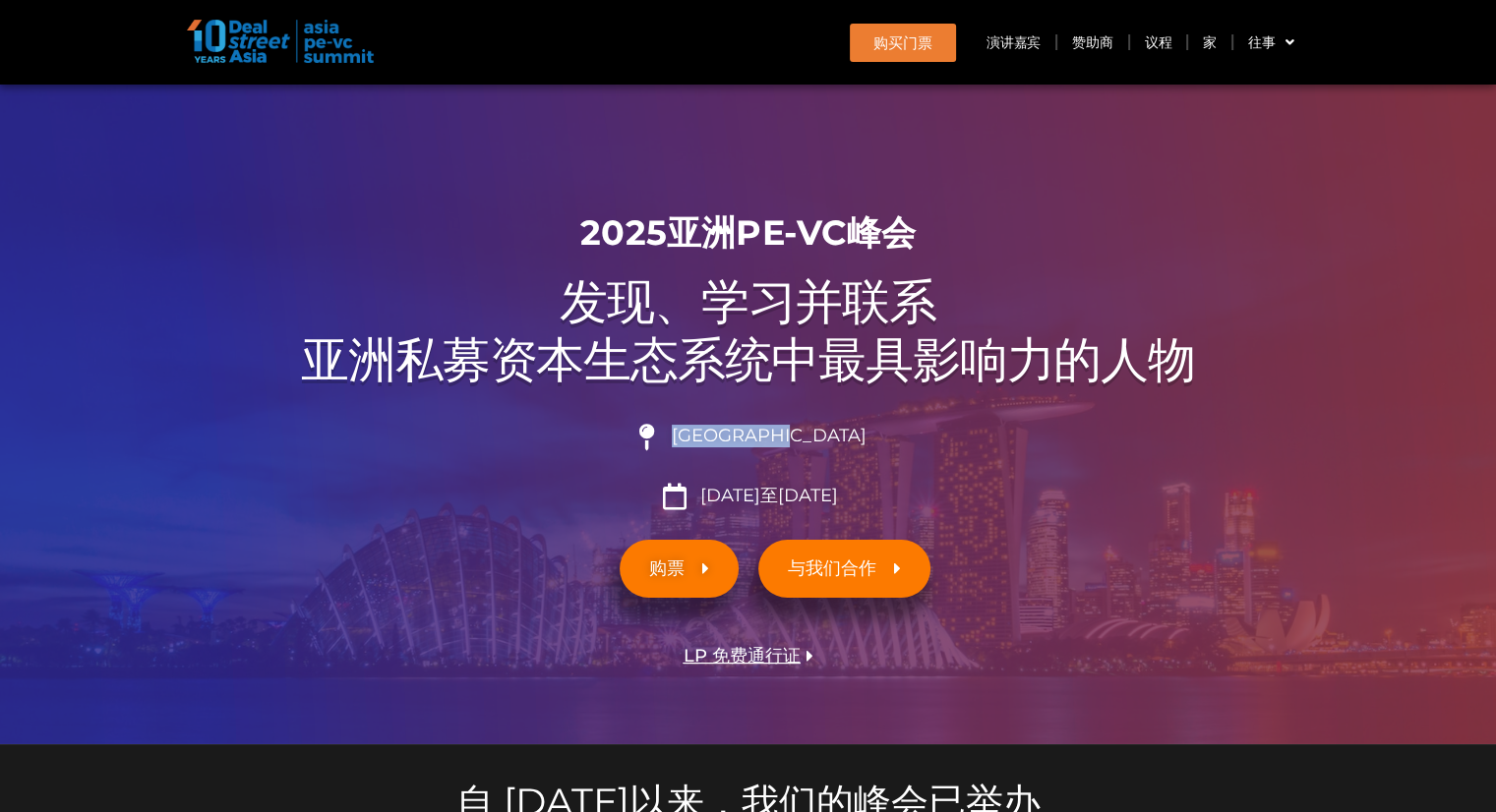
drag, startPoint x: 864, startPoint y: 433, endPoint x: 685, endPoint y: 437, distance: 179.0
click at [685, 437] on li "[GEOGRAPHIC_DATA]" at bounding box center [748, 444] width 1101 height 43
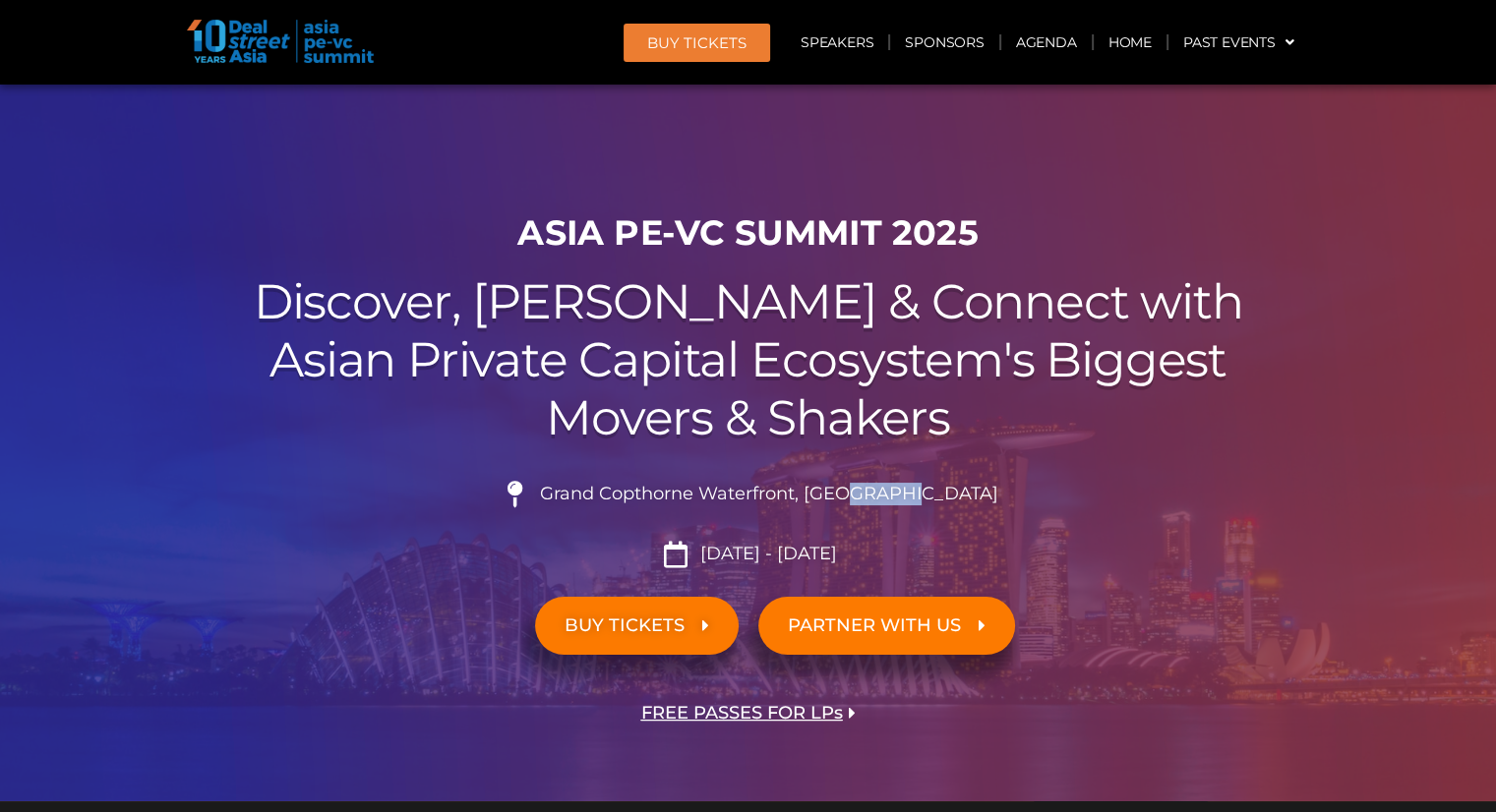
drag, startPoint x: 1001, startPoint y: 492, endPoint x: 890, endPoint y: 498, distance: 111.2
click at [890, 498] on li "Grand Copthorne Waterfront, [GEOGRAPHIC_DATA]​" at bounding box center [748, 501] width 1101 height 43
drag, startPoint x: 850, startPoint y: 496, endPoint x: 585, endPoint y: 484, distance: 265.3
click at [623, 483] on span "Grand Copthorne Waterfront, [GEOGRAPHIC_DATA]​" at bounding box center [765, 494] width 463 height 22
click at [531, 492] on icon at bounding box center [514, 493] width 33 height 27
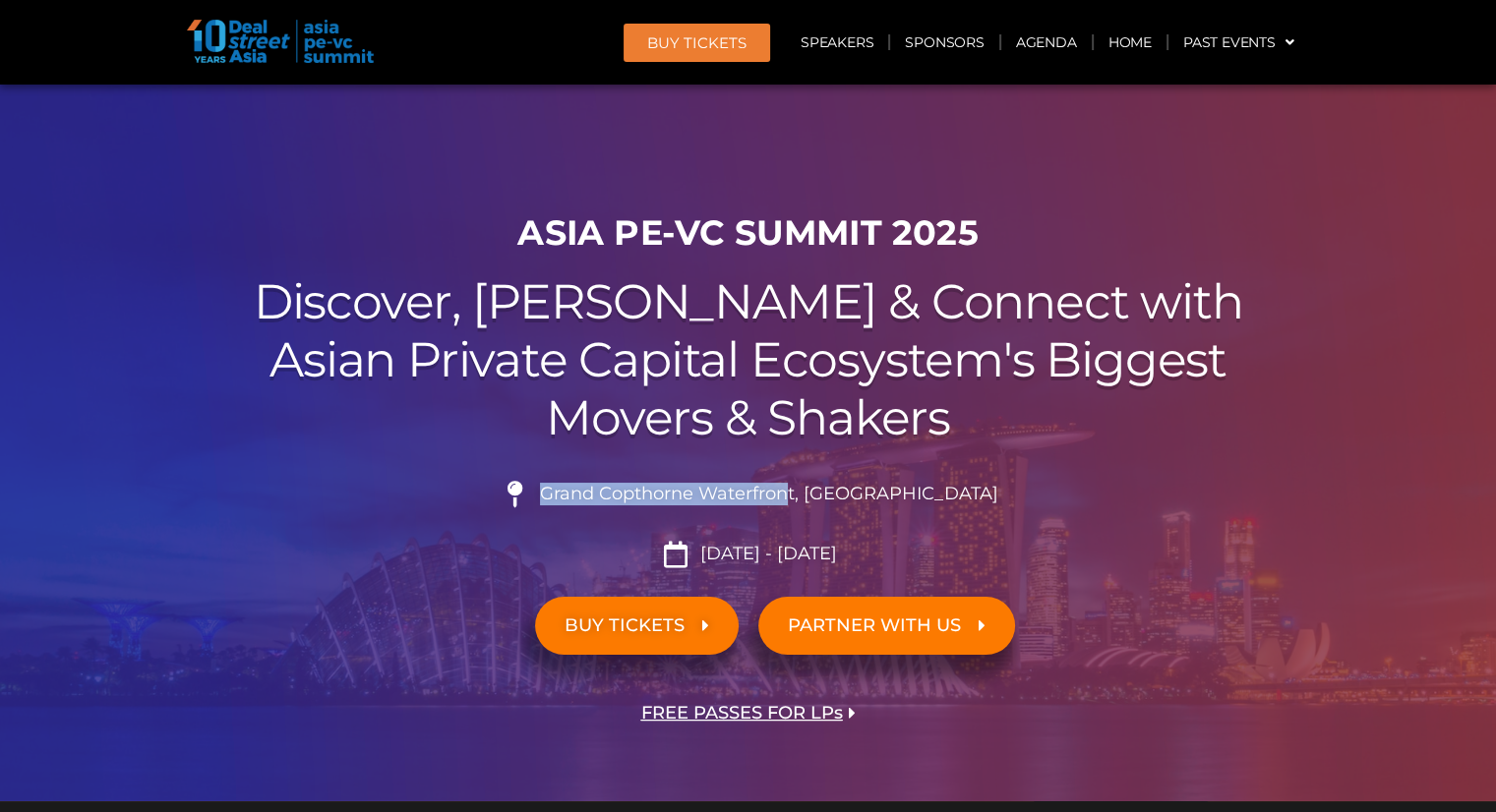
drag, startPoint x: 593, startPoint y: 495, endPoint x: 841, endPoint y: 495, distance: 248.0
click at [841, 495] on span "Grand Copthorne Waterfront, [GEOGRAPHIC_DATA]​" at bounding box center [765, 494] width 463 height 22
copy span "Grand Copthorne Waterfron"
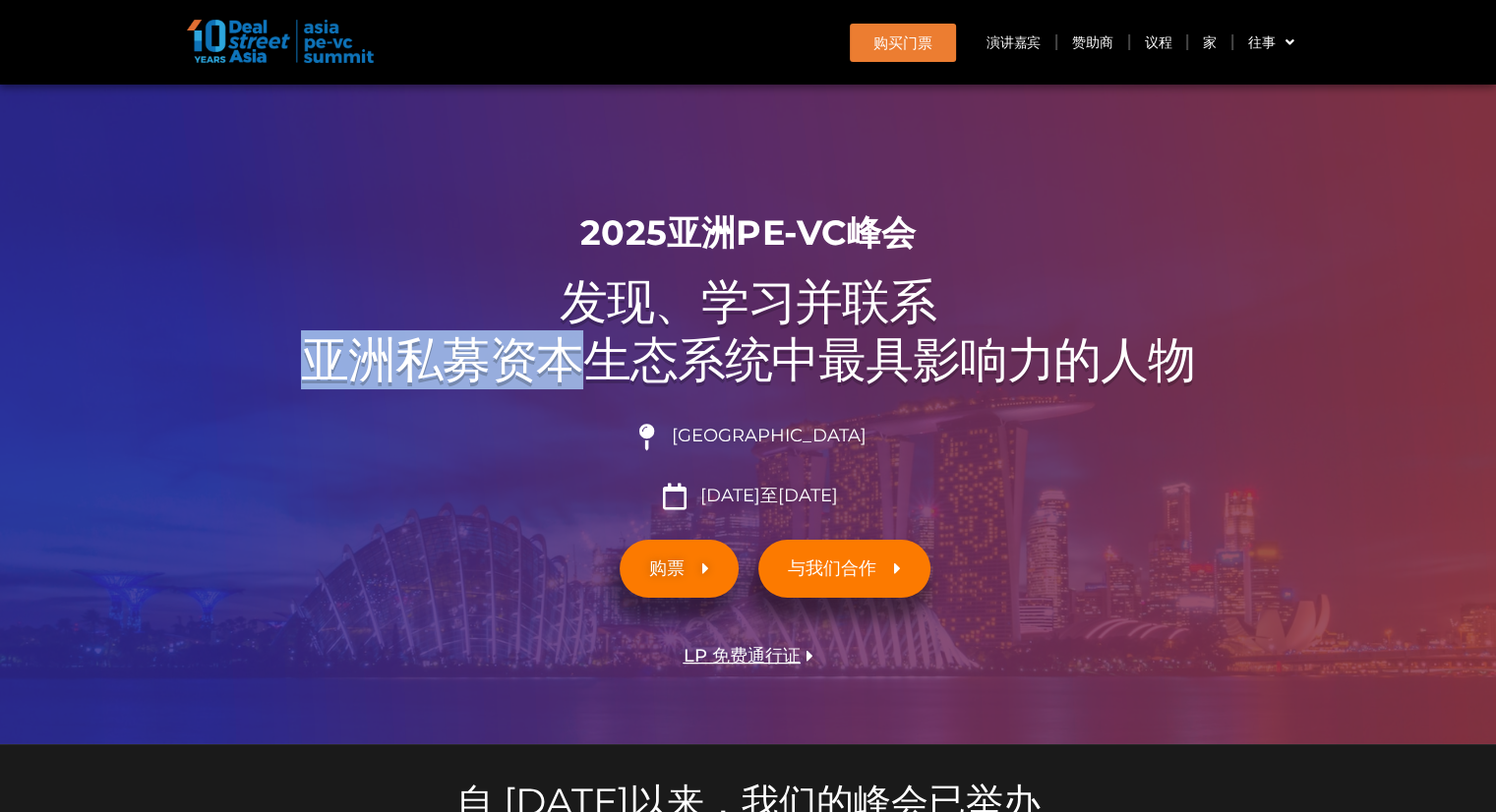
drag, startPoint x: 294, startPoint y: 359, endPoint x: 593, endPoint y: 367, distance: 299.1
click at [593, 367] on h2 "发现、学习并联系 亚洲私募资本生态系统中最具影响力的人物" at bounding box center [748, 332] width 1101 height 116
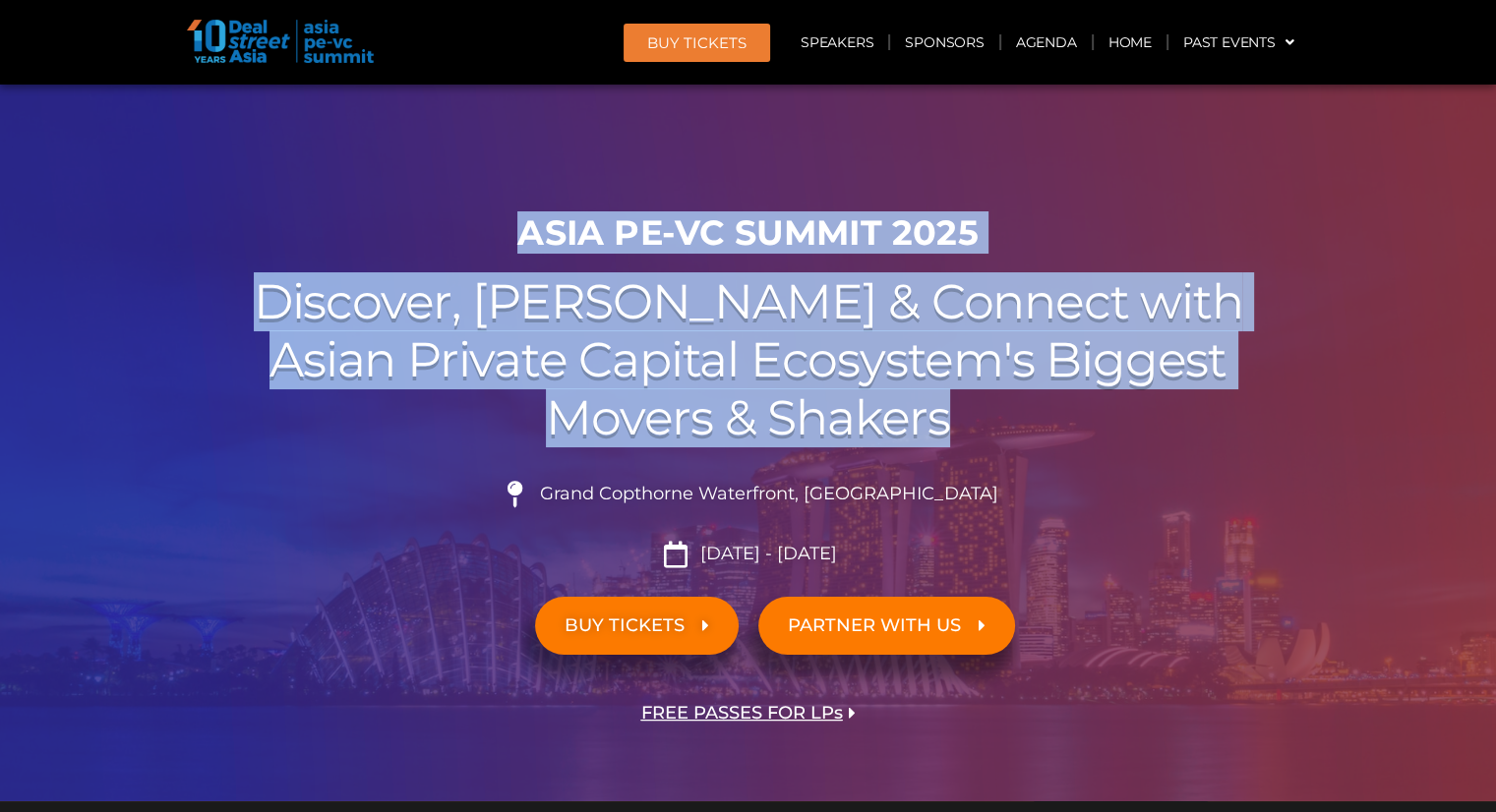
drag, startPoint x: 998, startPoint y: 426, endPoint x: 524, endPoint y: 229, distance: 513.3
click at [524, 229] on div "ASIA PE-VC Summit 2025 Discover, Learn & Connect with Asian Private Capital Eco…" at bounding box center [748, 501] width 1121 height 598
copy div "ASIA PE-VC Summit 2025 Discover, Learn & Connect with Asian Private Capital Eco…"
